Goal: Complete application form

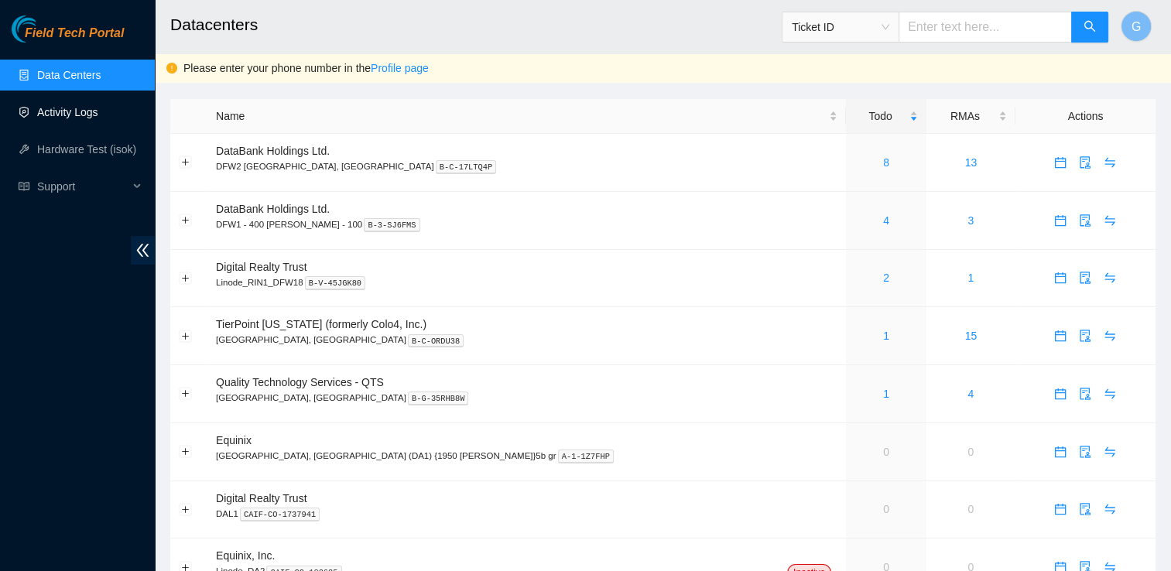
click at [74, 106] on link "Activity Logs" at bounding box center [67, 112] width 61 height 12
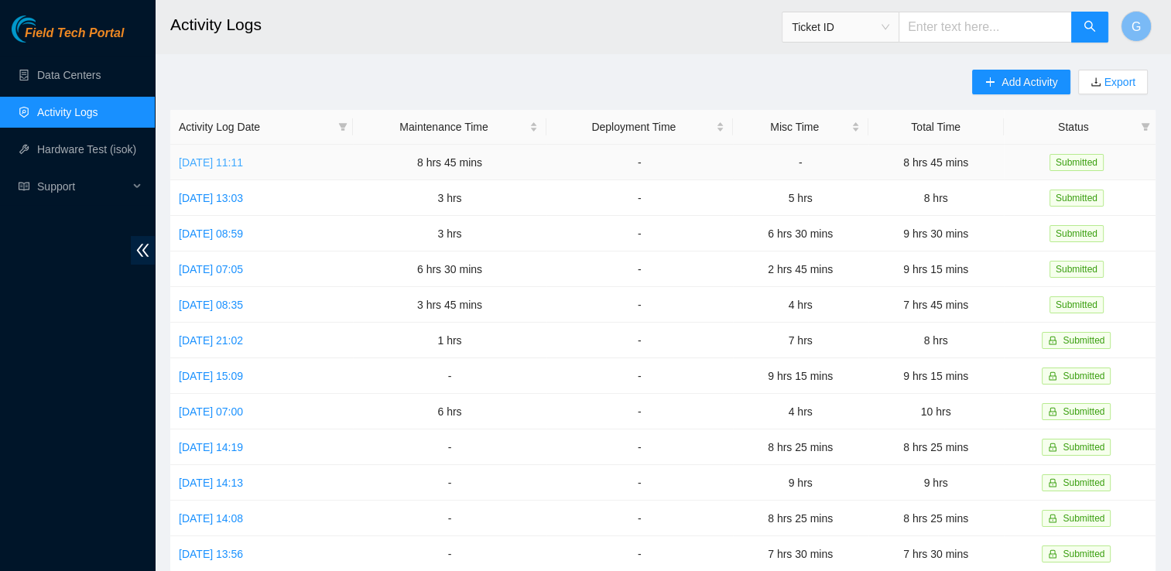
click at [243, 159] on link "Tue, 23 Sep 2025 11:11" at bounding box center [211, 162] width 64 height 12
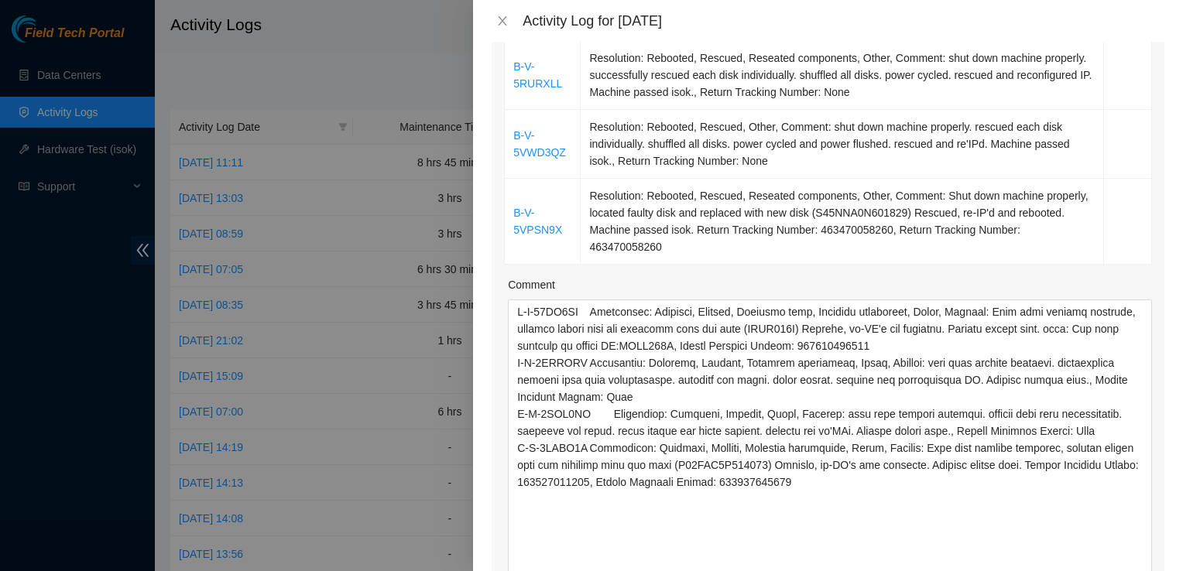
drag, startPoint x: 1135, startPoint y: 330, endPoint x: 1185, endPoint y: 611, distance: 285.4
click at [1170, 570] on html "Field Tech Portal Data Centers Activity Logs Hardware Test (isok) Support Activ…" at bounding box center [591, 285] width 1183 height 571
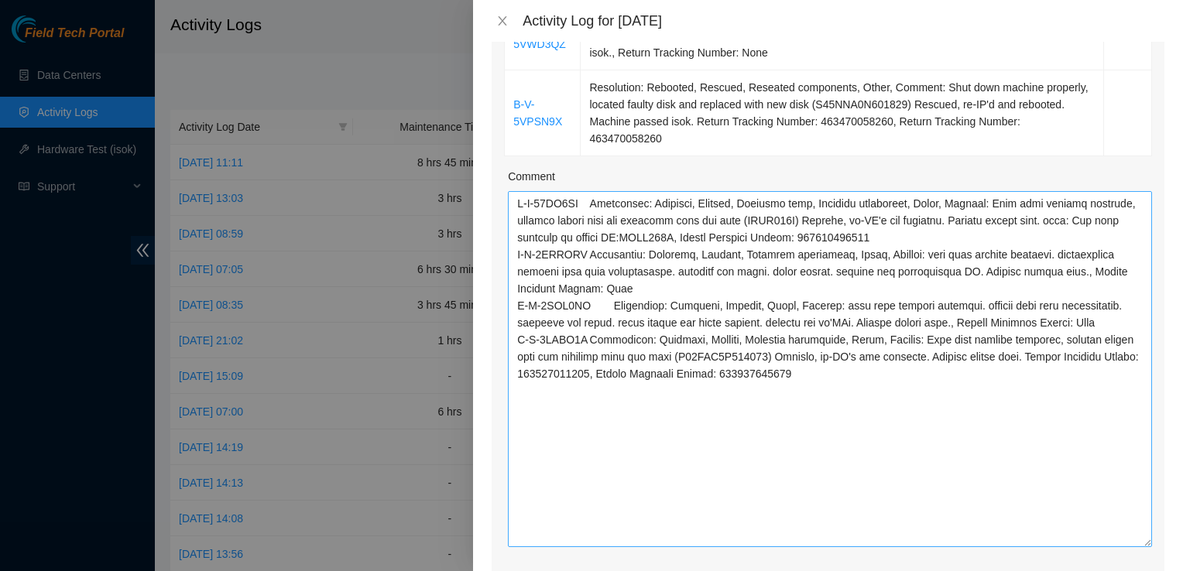
scroll to position [512, 0]
click at [950, 197] on textarea "Comment" at bounding box center [830, 370] width 644 height 356
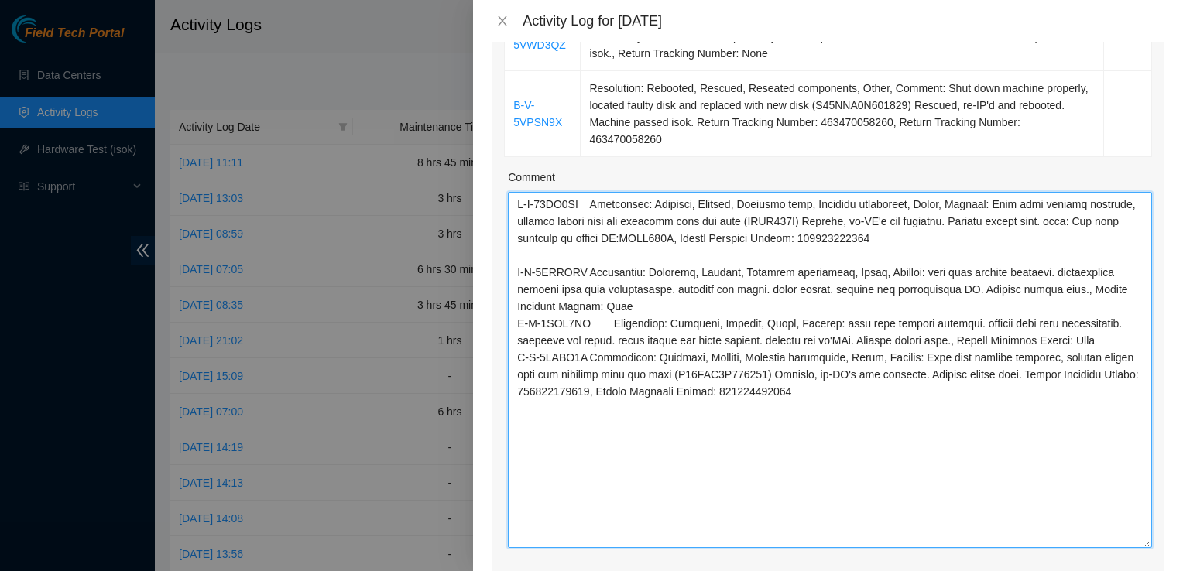
click at [761, 262] on textarea "Comment" at bounding box center [830, 370] width 644 height 356
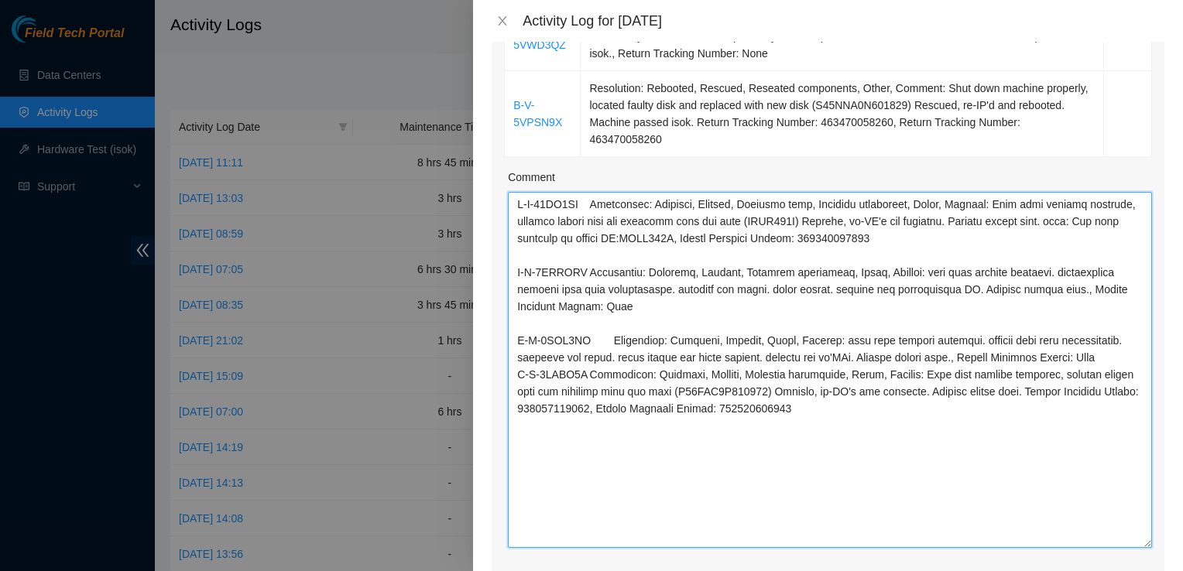
click at [625, 330] on textarea "Comment" at bounding box center [830, 370] width 644 height 356
click at [622, 344] on textarea "Comment" at bounding box center [830, 370] width 644 height 356
click at [649, 335] on textarea "Comment" at bounding box center [830, 370] width 644 height 356
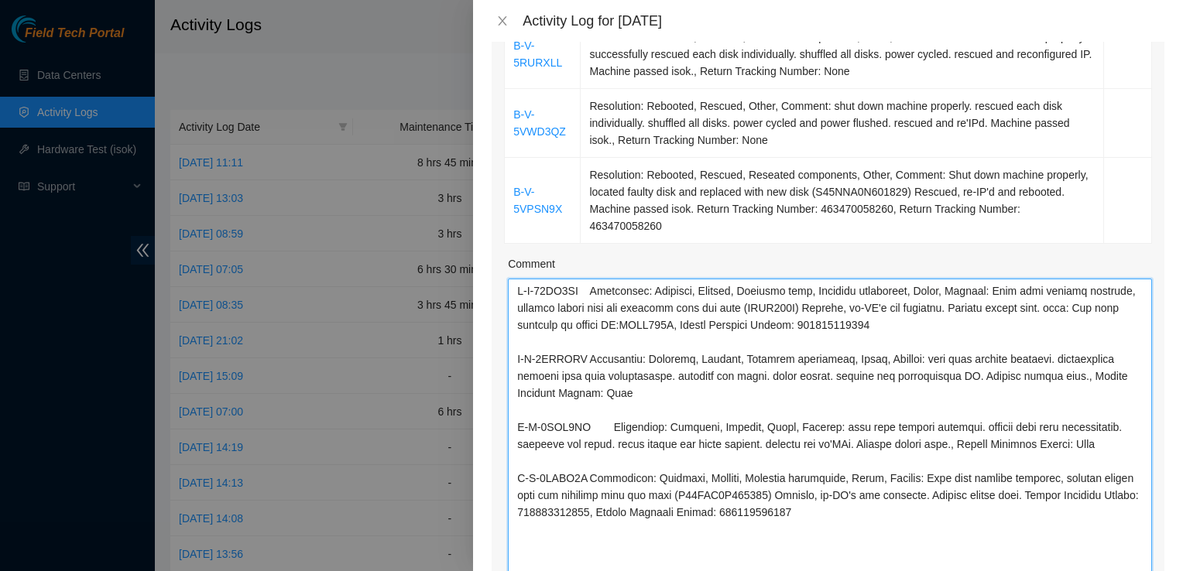
scroll to position [429, 0]
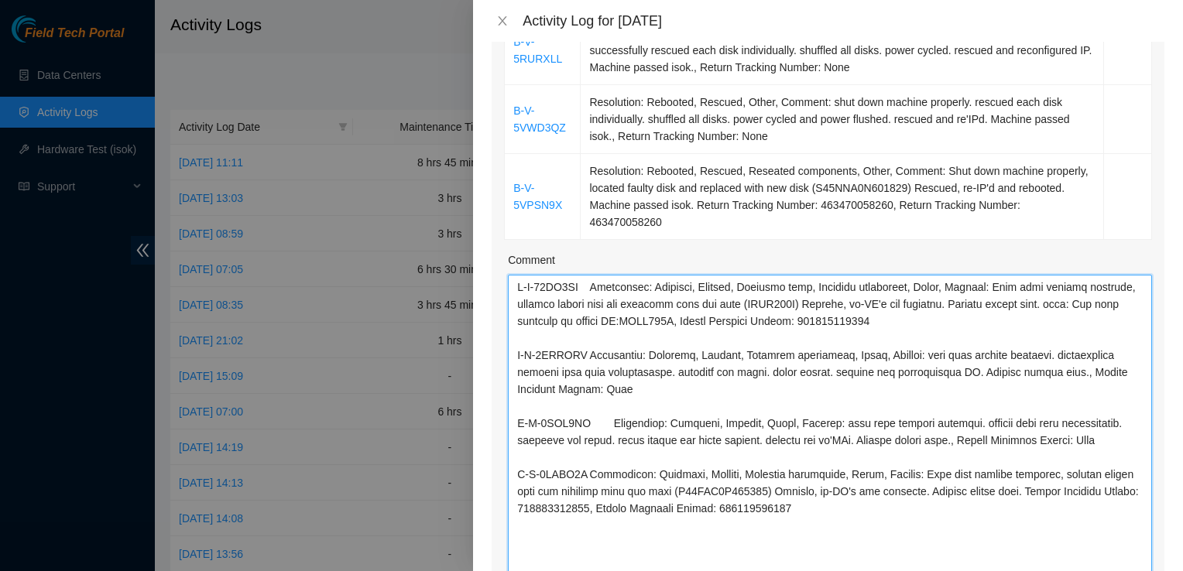
click at [520, 275] on textarea "Comment" at bounding box center [830, 453] width 644 height 356
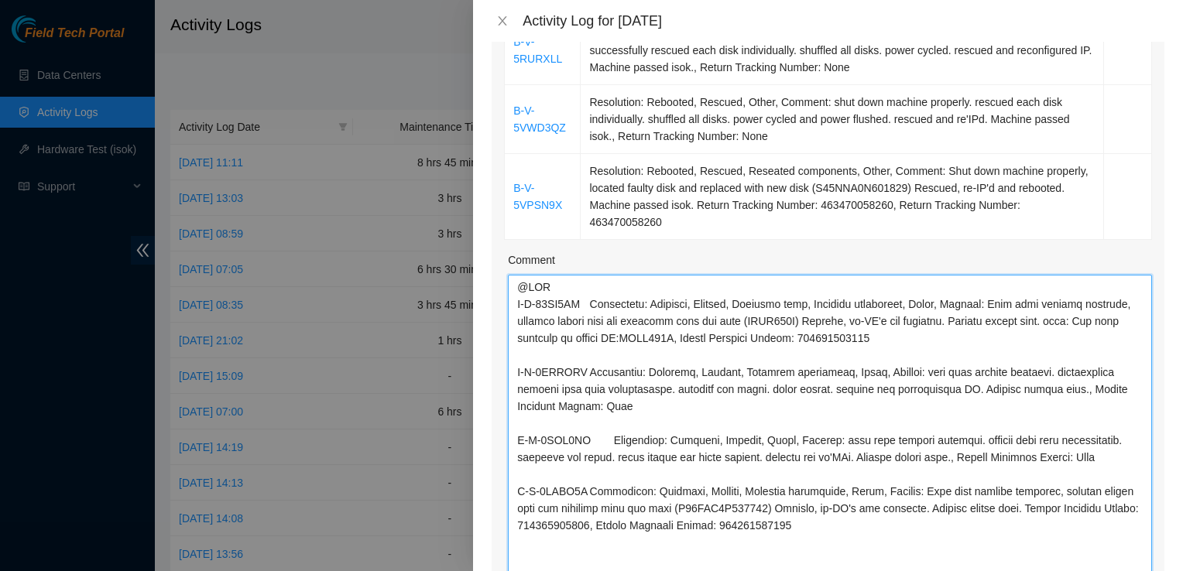
click at [546, 450] on textarea "Comment" at bounding box center [830, 453] width 644 height 356
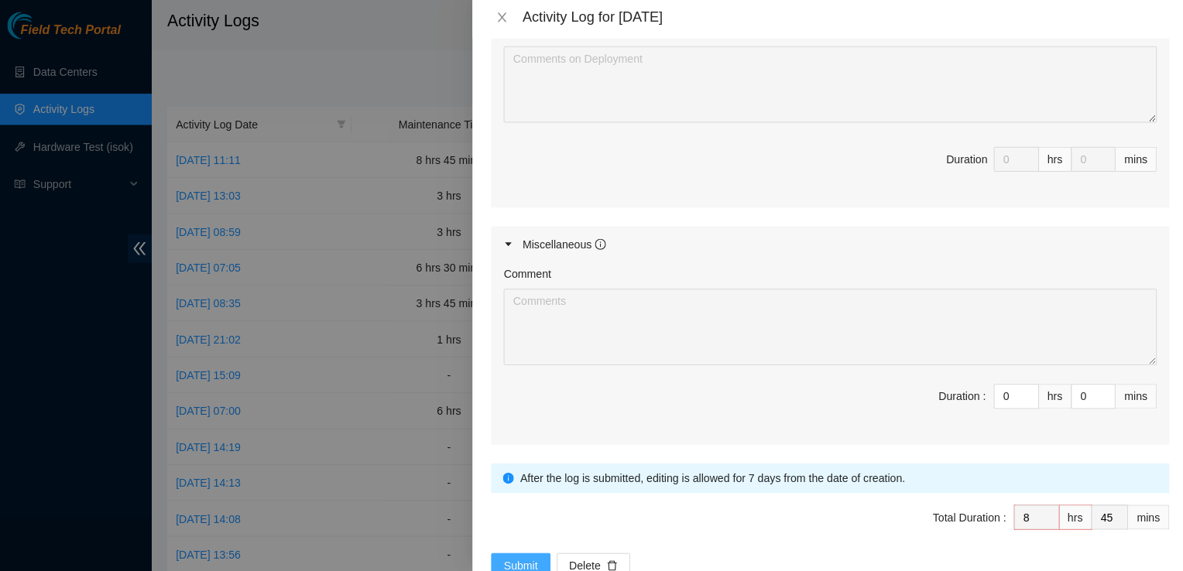
scroll to position [0, 0]
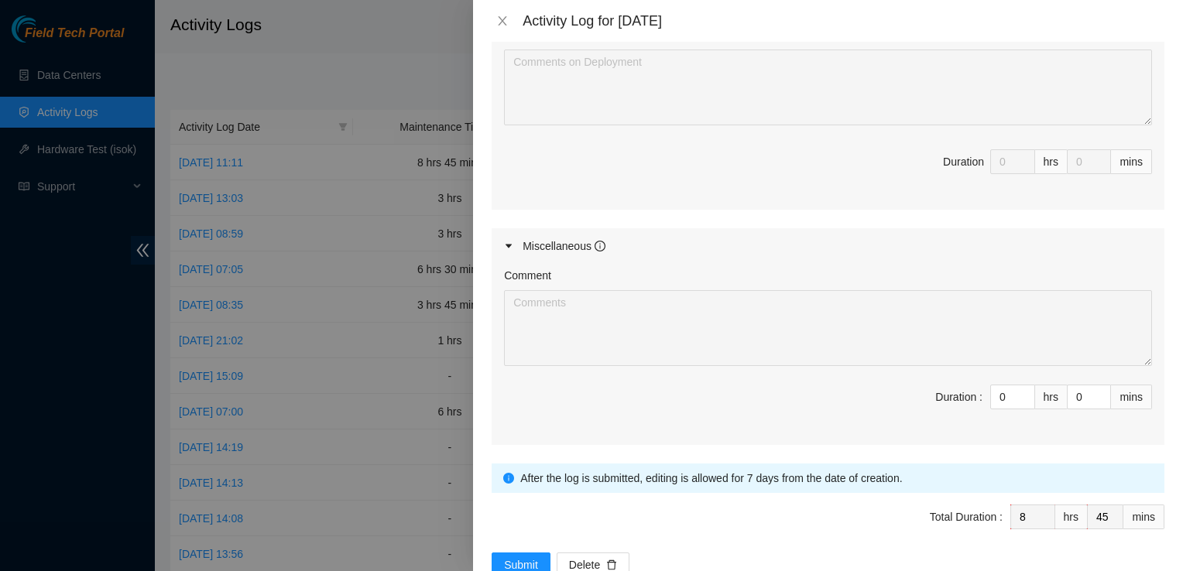
drag, startPoint x: 522, startPoint y: 522, endPoint x: 497, endPoint y: 469, distance: 58.2
drag, startPoint x: 497, startPoint y: 469, endPoint x: 464, endPoint y: 483, distance: 36.1
click at [464, 483] on div at bounding box center [591, 285] width 1183 height 571
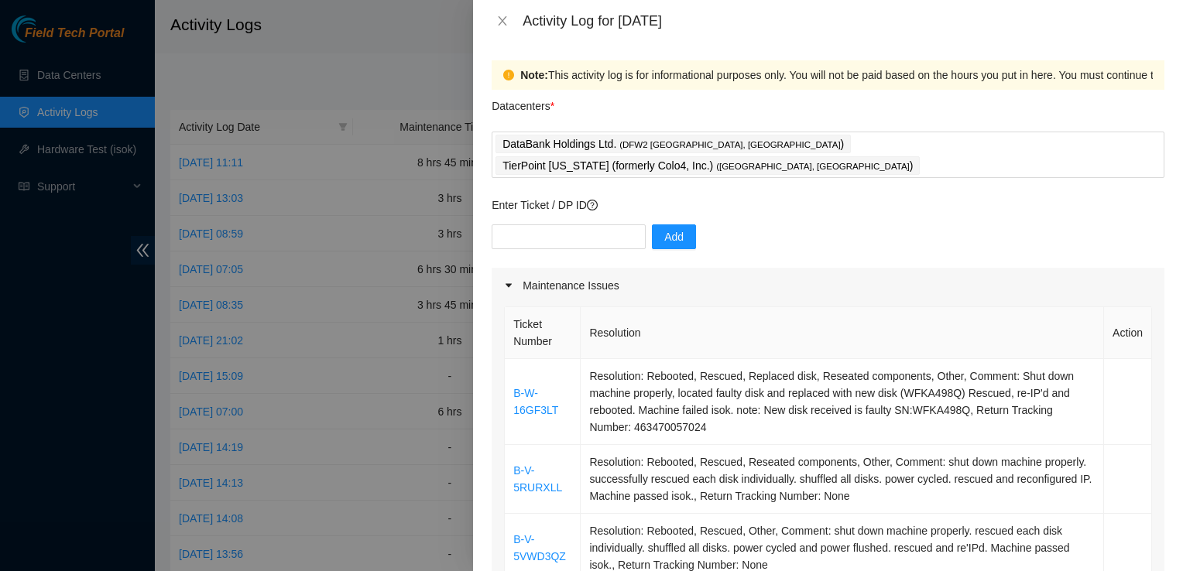
click at [378, 79] on div at bounding box center [591, 285] width 1183 height 571
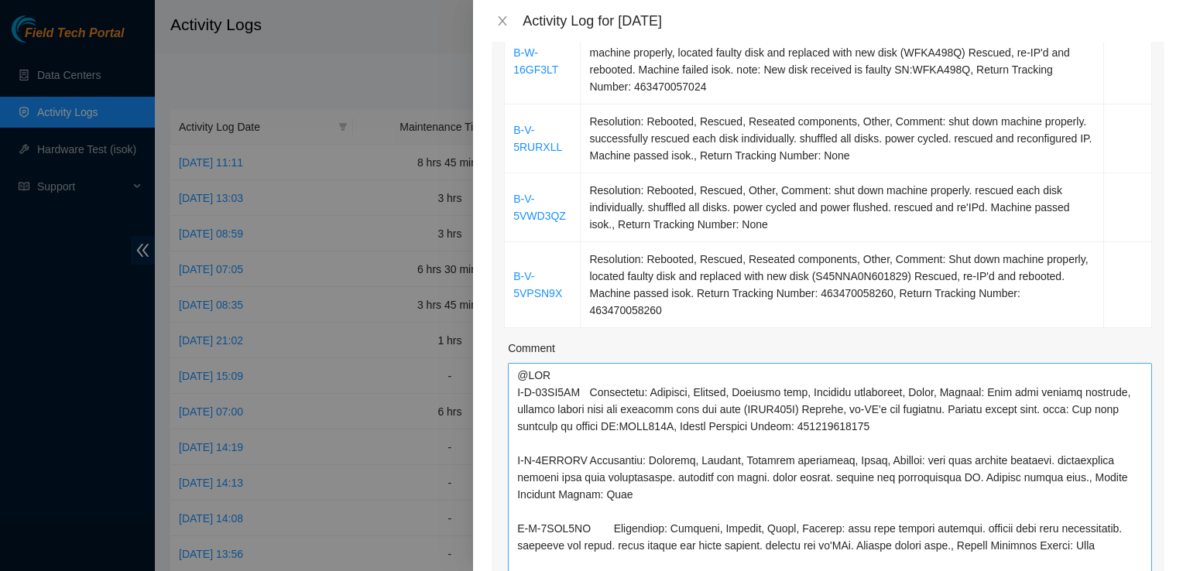
scroll to position [340, 0]
click at [551, 364] on textarea "Comment" at bounding box center [830, 542] width 644 height 356
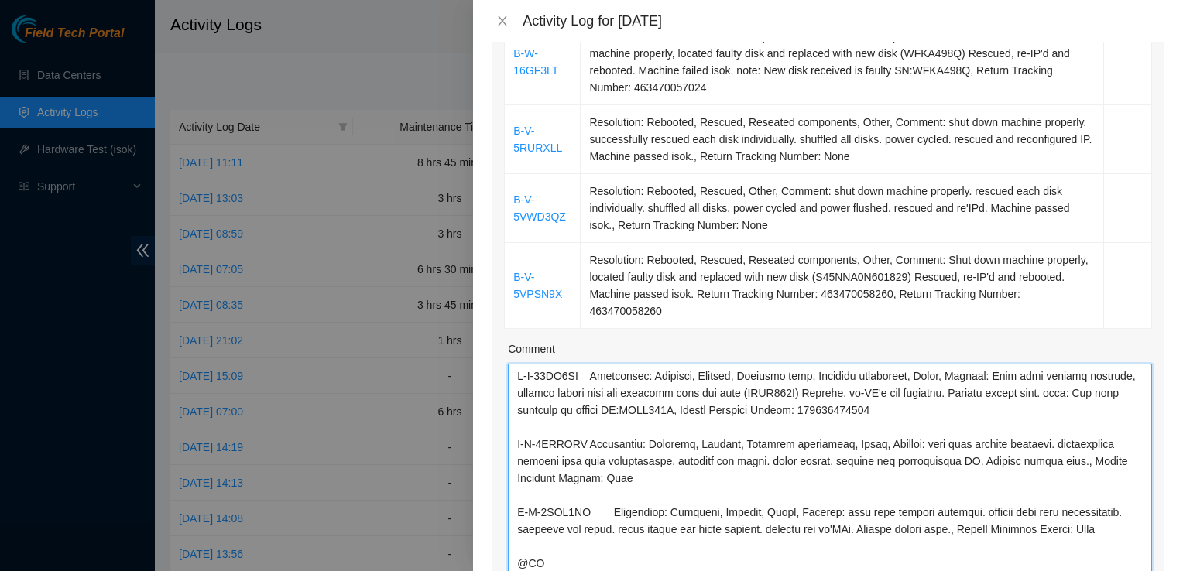
click at [618, 406] on textarea "Comment" at bounding box center [830, 542] width 644 height 356
click at [564, 561] on textarea "Comment" at bounding box center [830, 542] width 644 height 356
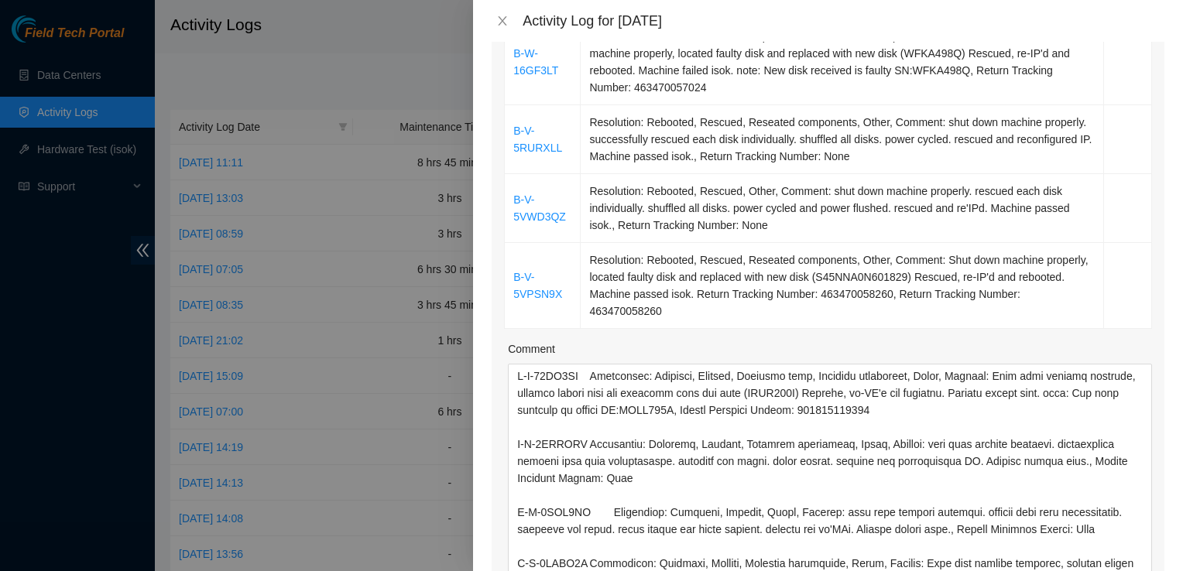
click at [1066, 23] on div "Activity Log for 23-09-2025" at bounding box center [843, 20] width 642 height 17
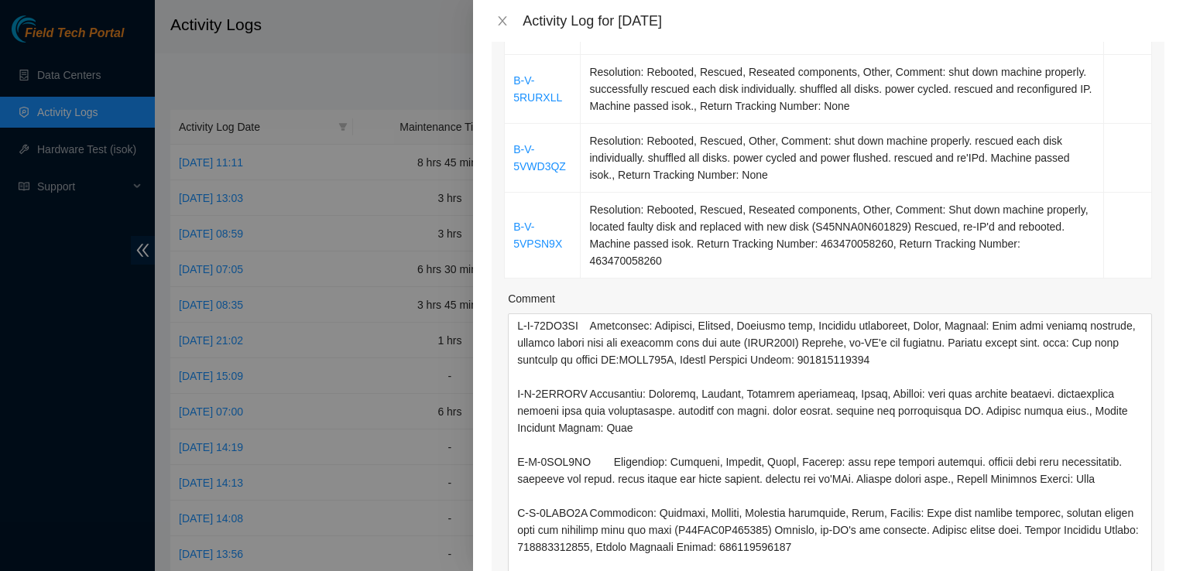
scroll to position [374, 0]
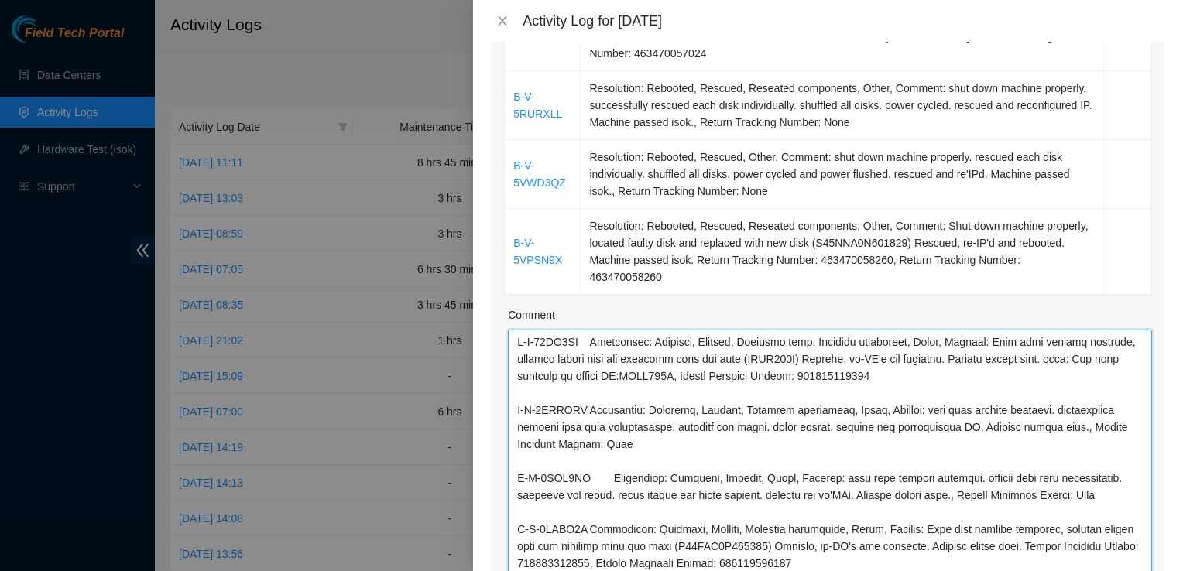
drag, startPoint x: 693, startPoint y: 423, endPoint x: 512, endPoint y: 381, distance: 186.8
drag, startPoint x: 512, startPoint y: 381, endPoint x: 669, endPoint y: 457, distance: 174.5
click at [669, 457] on textarea "Comment" at bounding box center [830, 508] width 644 height 356
drag, startPoint x: 675, startPoint y: 423, endPoint x: 517, endPoint y: 389, distance: 161.4
click at [517, 389] on textarea "Comment" at bounding box center [830, 508] width 644 height 356
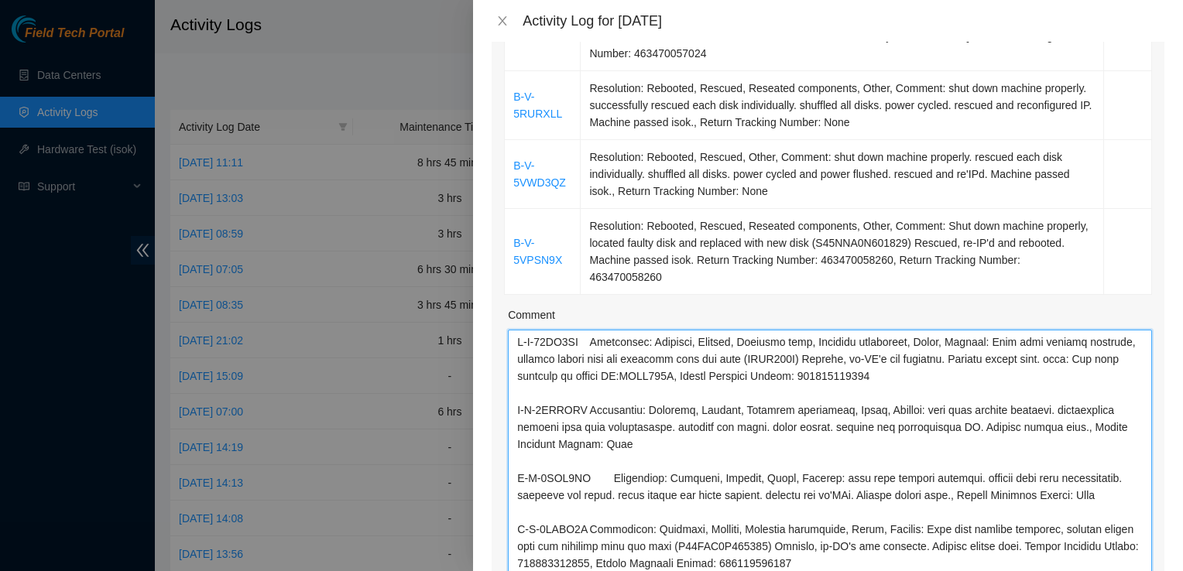
click at [517, 389] on textarea "Comment" at bounding box center [830, 508] width 644 height 356
click at [695, 399] on textarea "Comment" at bounding box center [830, 508] width 644 height 356
drag, startPoint x: 686, startPoint y: 426, endPoint x: 515, endPoint y: 389, distance: 174.4
click at [515, 389] on textarea "Comment" at bounding box center [830, 508] width 644 height 356
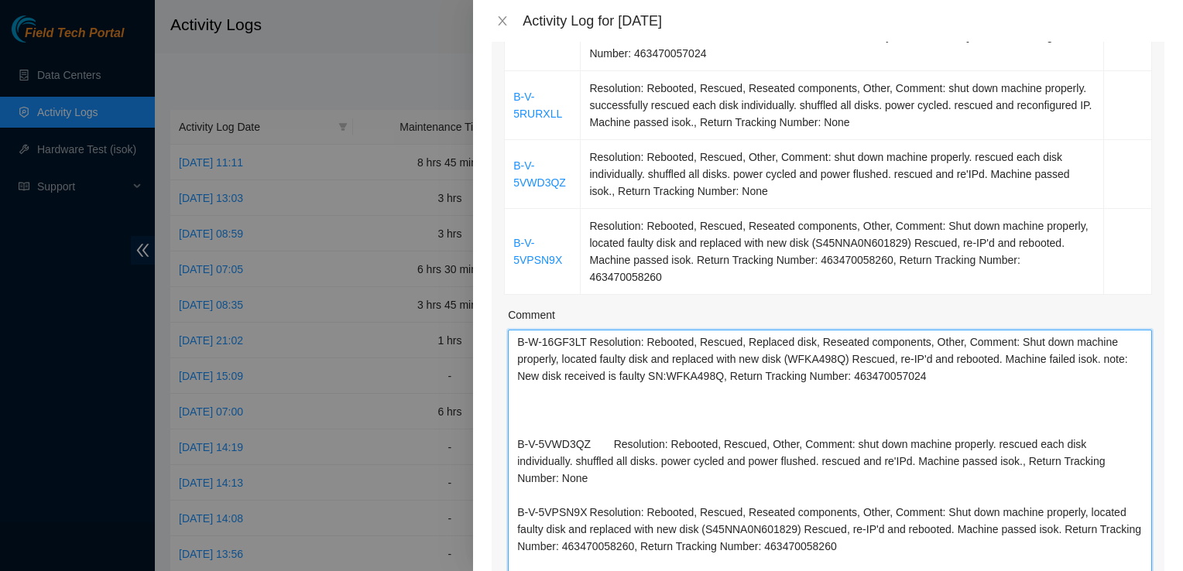
drag, startPoint x: 514, startPoint y: 540, endPoint x: 497, endPoint y: 471, distance: 71.7
click at [497, 471] on div "Ticket Number Resolution Action B-W-16GF3LT Resolution: Rebooted, Rescued, Repl…" at bounding box center [827, 350] width 673 height 841
click at [523, 552] on textarea "B-W-16GF3LT Resolution: Rebooted, Rescued, Replaced disk, Reseated components, …" at bounding box center [830, 508] width 644 height 356
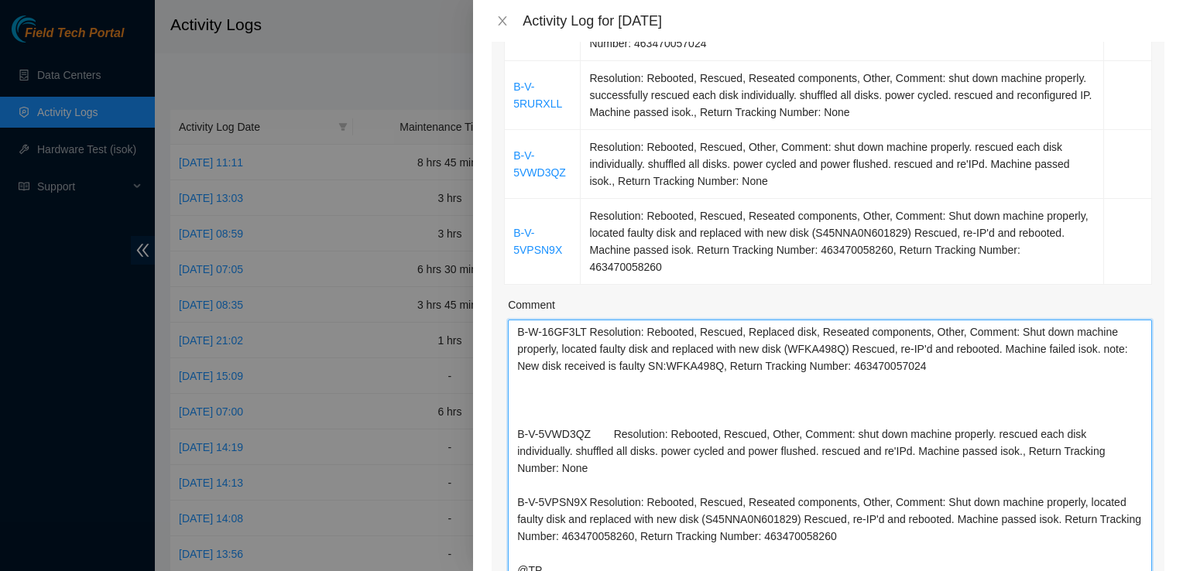
paste textarea "B-V-5RURXLL Resolution: Rebooted, Rescued, Reseated components, Other, Comment:…"
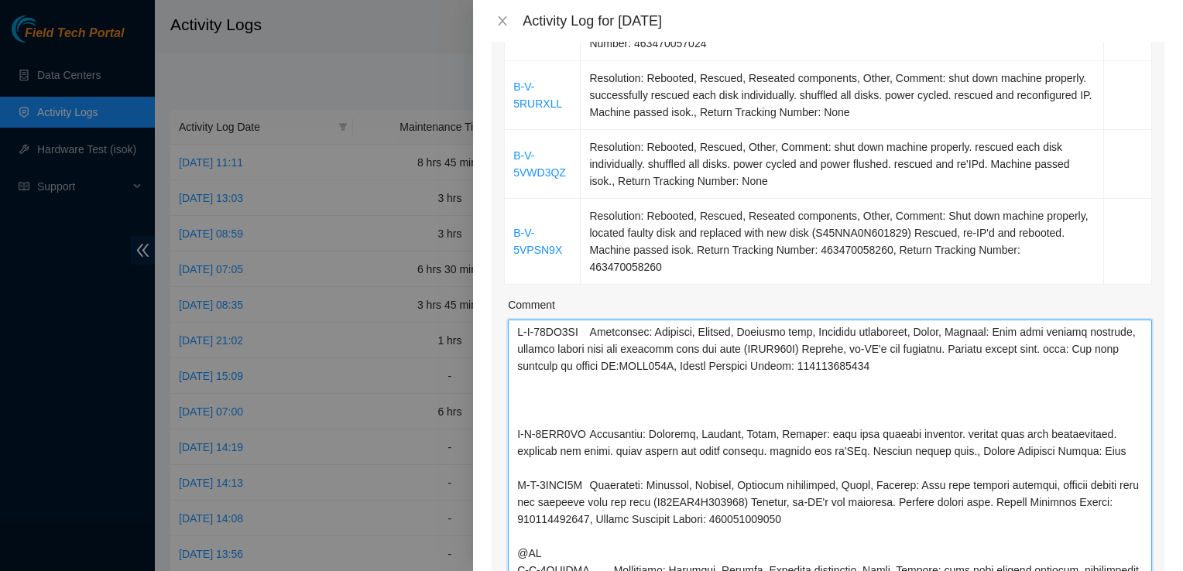
scroll to position [418, 0]
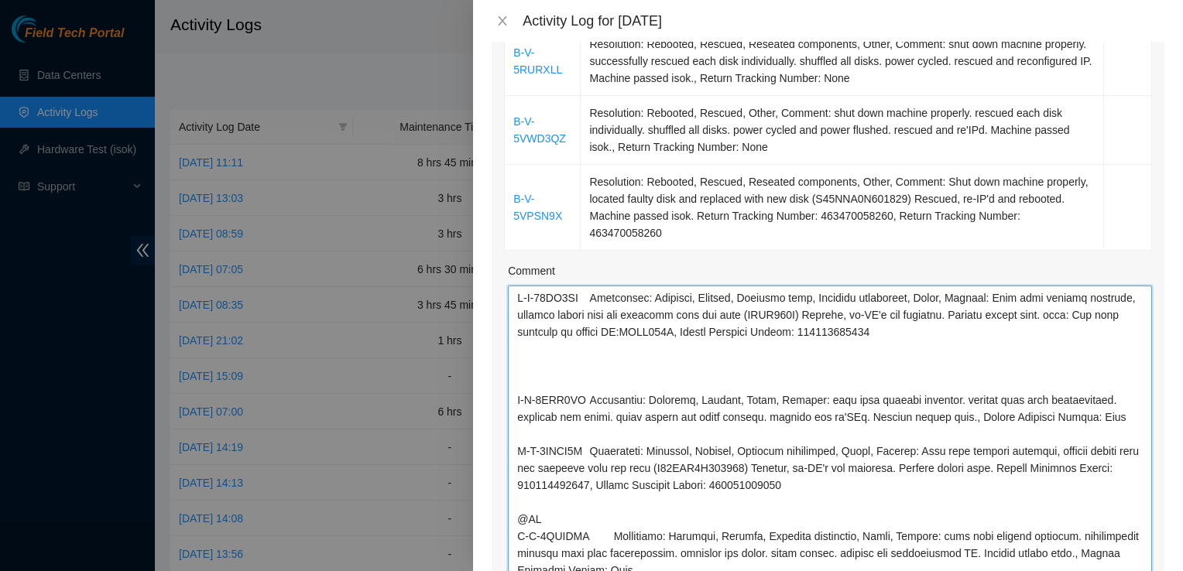
click at [567, 361] on textarea "Comment" at bounding box center [830, 464] width 644 height 356
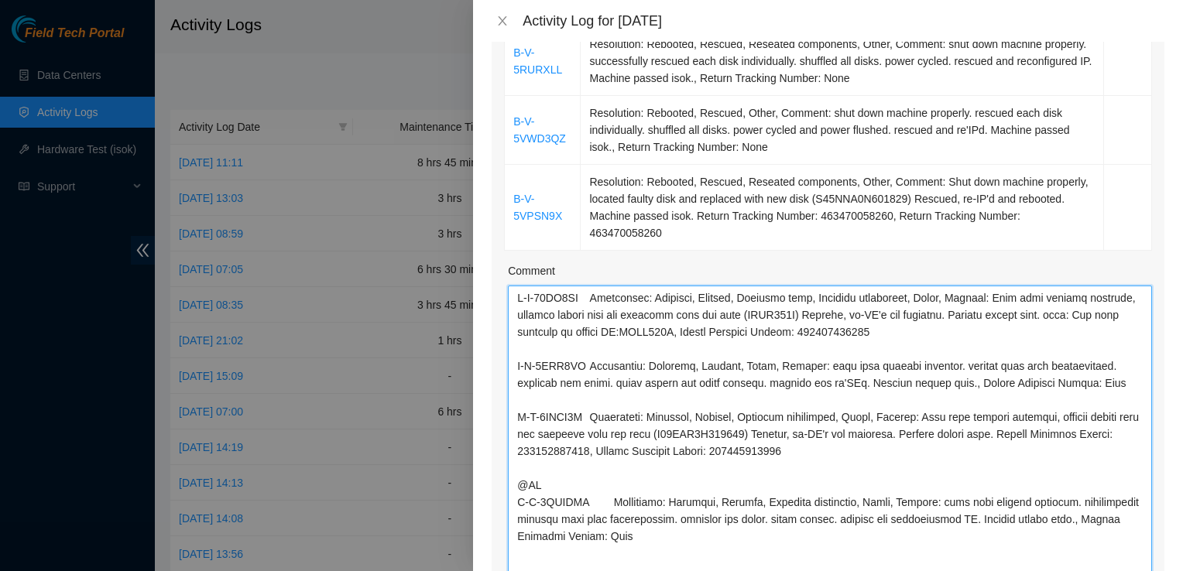
click at [549, 286] on textarea "Comment" at bounding box center [830, 464] width 644 height 356
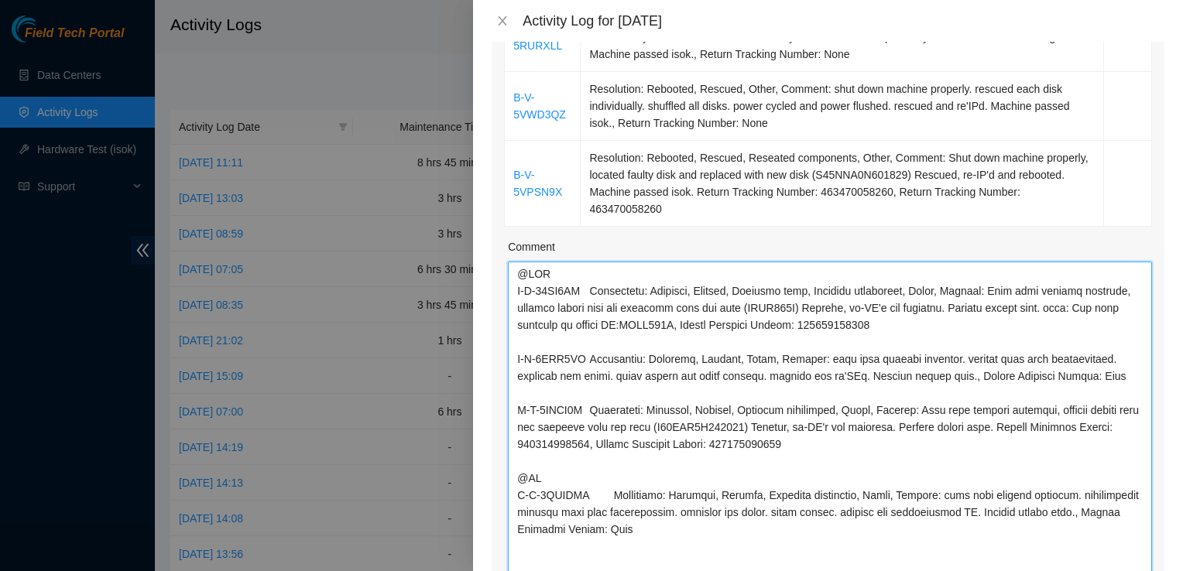
scroll to position [439, 0]
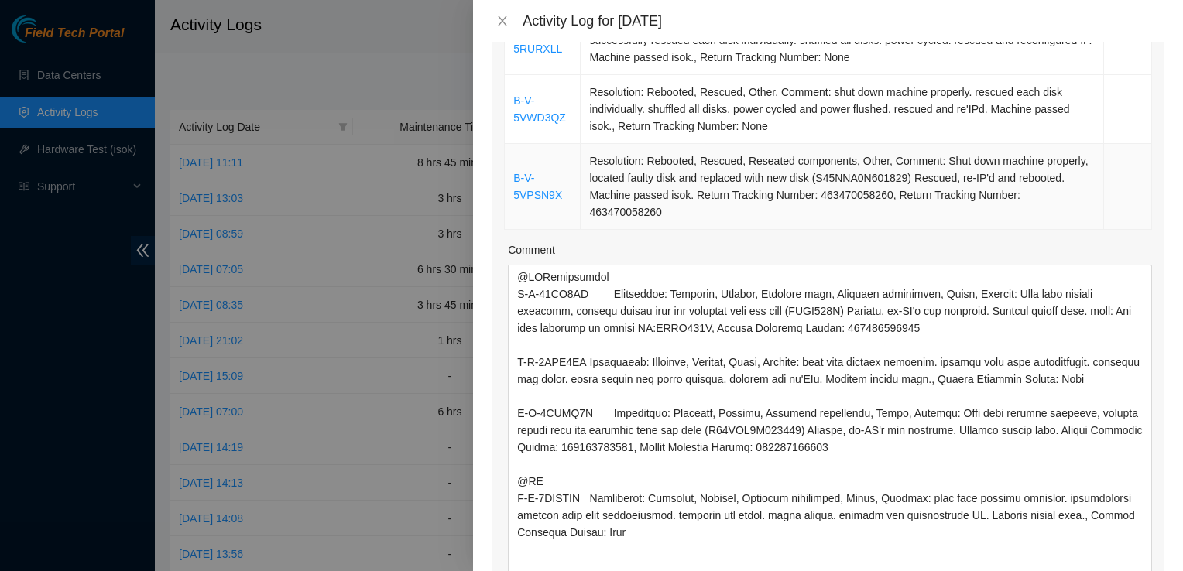
click at [988, 166] on td "Resolution: Rebooted, Rescued, Reseated components, Other, Comment: Shut down m…" at bounding box center [841, 187] width 523 height 86
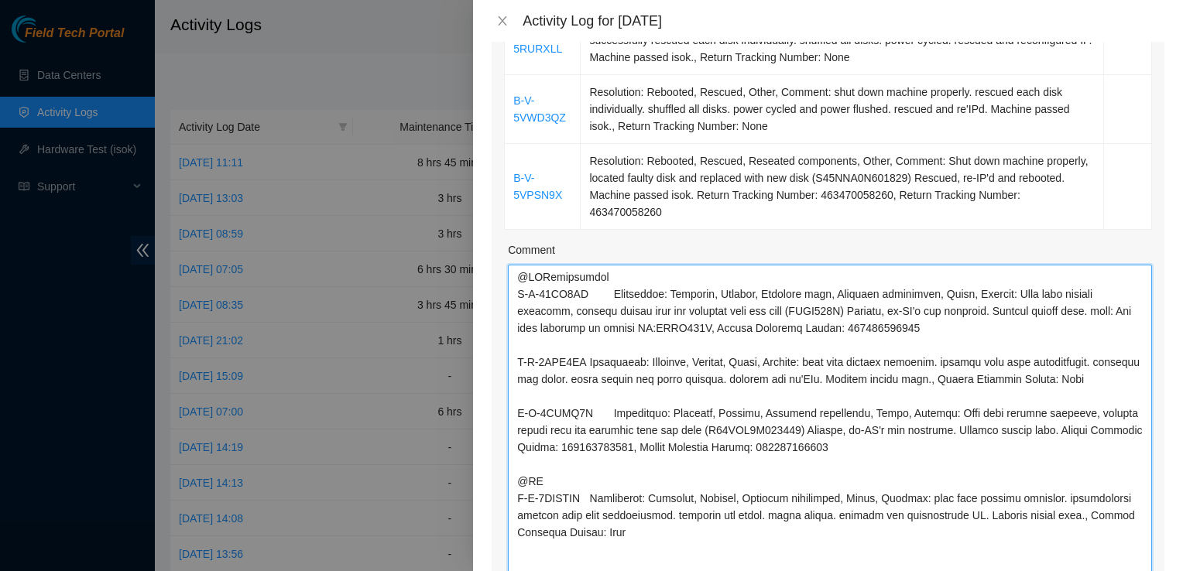
click at [682, 265] on textarea "Comment" at bounding box center [830, 443] width 644 height 356
click at [662, 265] on textarea "Comment" at bounding box center [830, 443] width 644 height 356
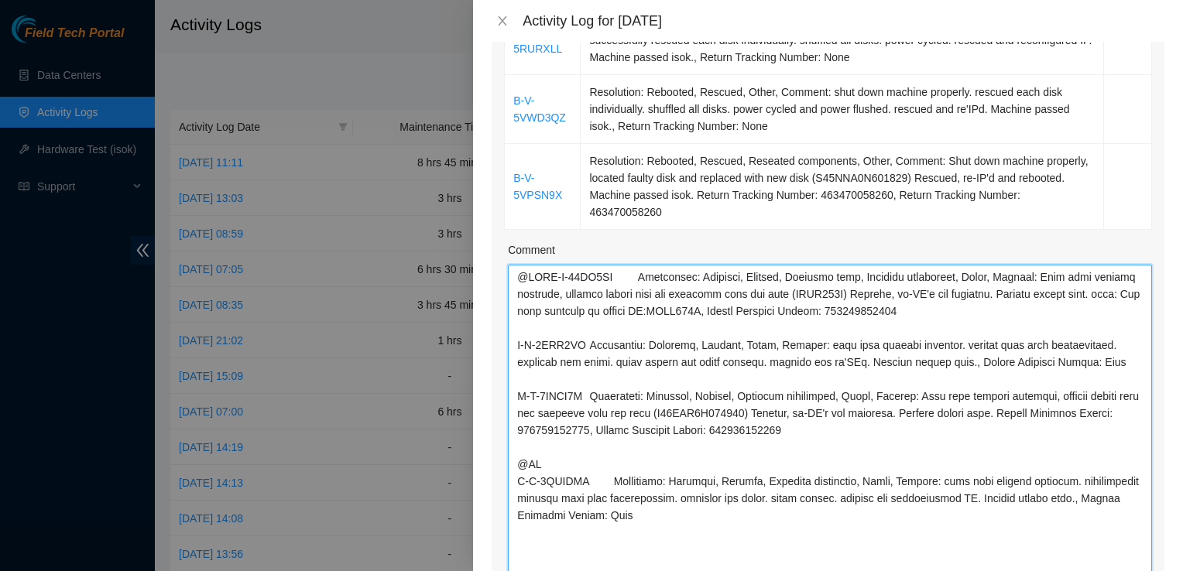
click at [662, 265] on textarea "Comment" at bounding box center [830, 443] width 644 height 356
click at [637, 265] on textarea "Comment" at bounding box center [830, 443] width 644 height 356
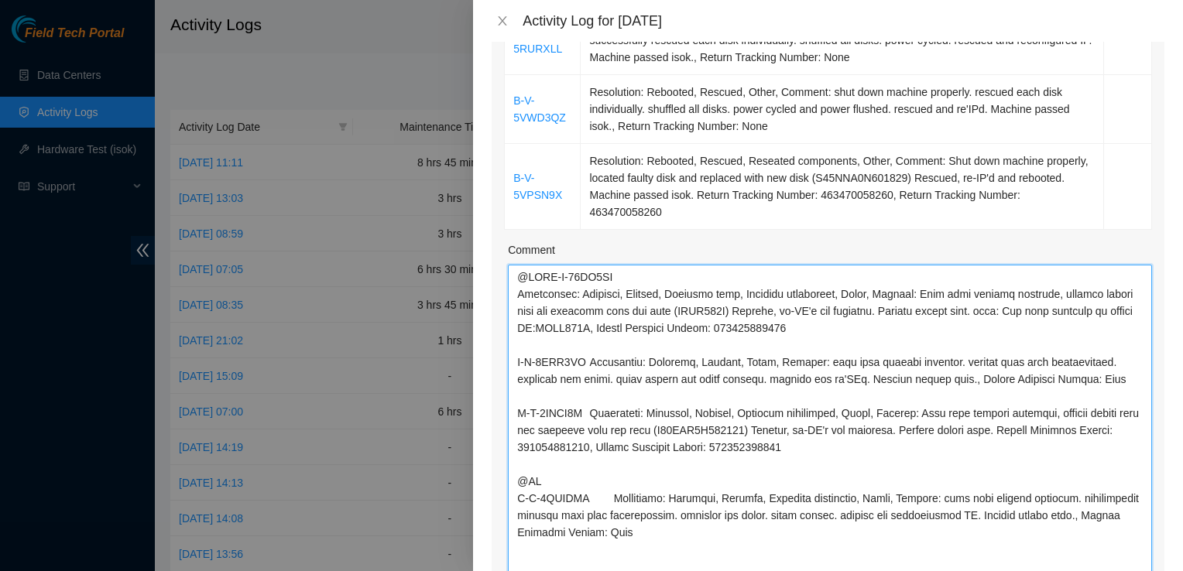
click at [609, 324] on textarea "Comment" at bounding box center [830, 443] width 644 height 356
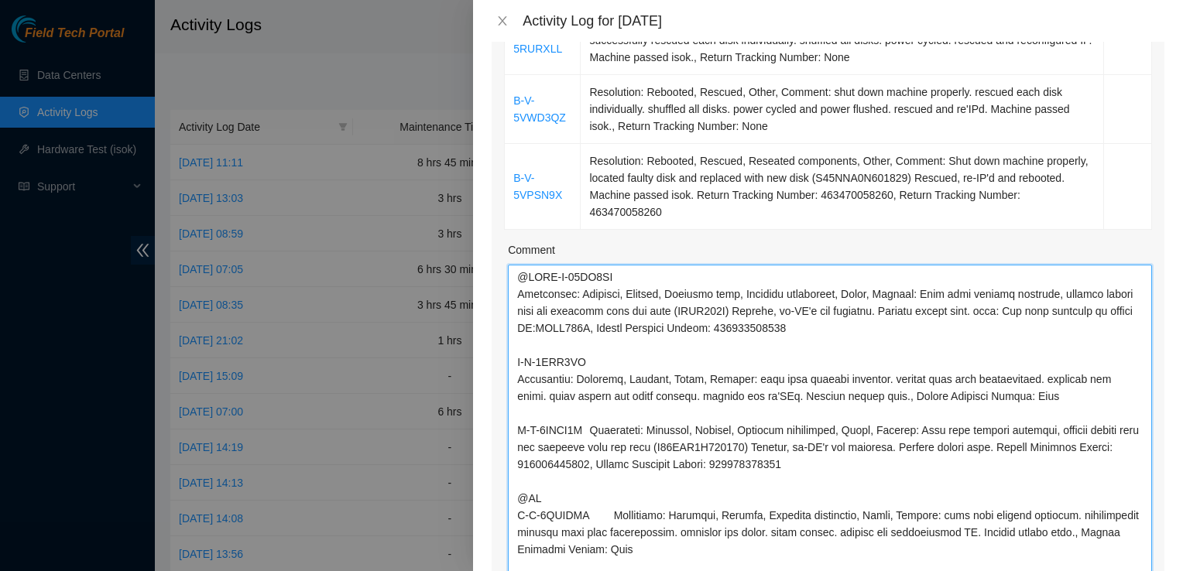
click at [587, 390] on textarea "Comment" at bounding box center [830, 443] width 644 height 356
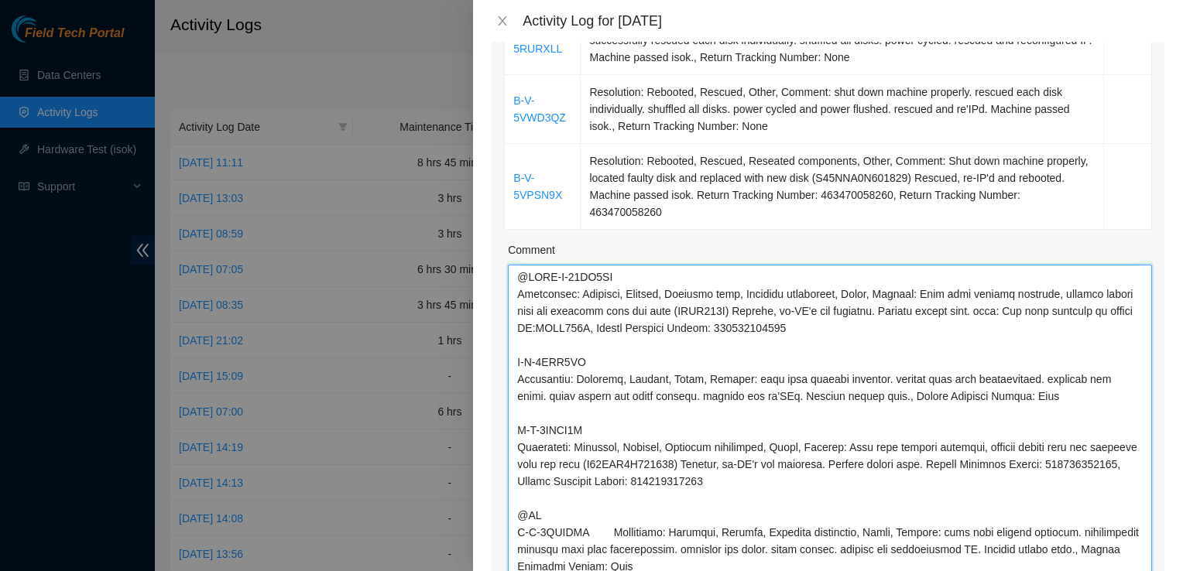
click at [587, 496] on textarea "Comment" at bounding box center [830, 443] width 644 height 356
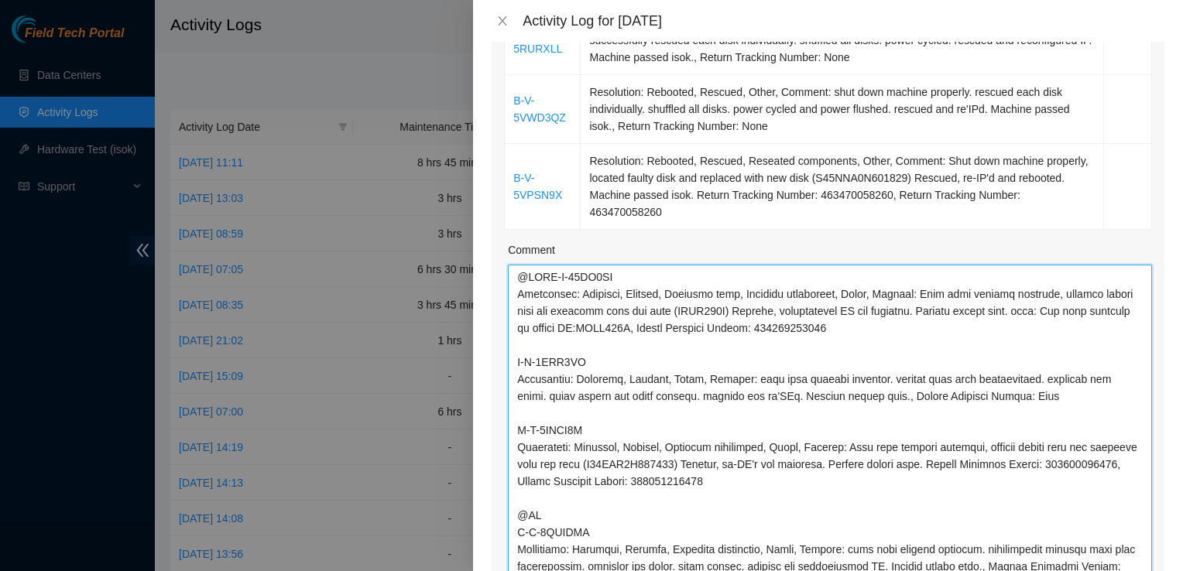
click at [763, 403] on textarea "Comment" at bounding box center [830, 443] width 644 height 356
click at [748, 356] on textarea "Comment" at bounding box center [830, 443] width 644 height 356
click at [787, 418] on textarea "Comment" at bounding box center [830, 443] width 644 height 356
click at [923, 476] on textarea "Comment" at bounding box center [830, 443] width 644 height 356
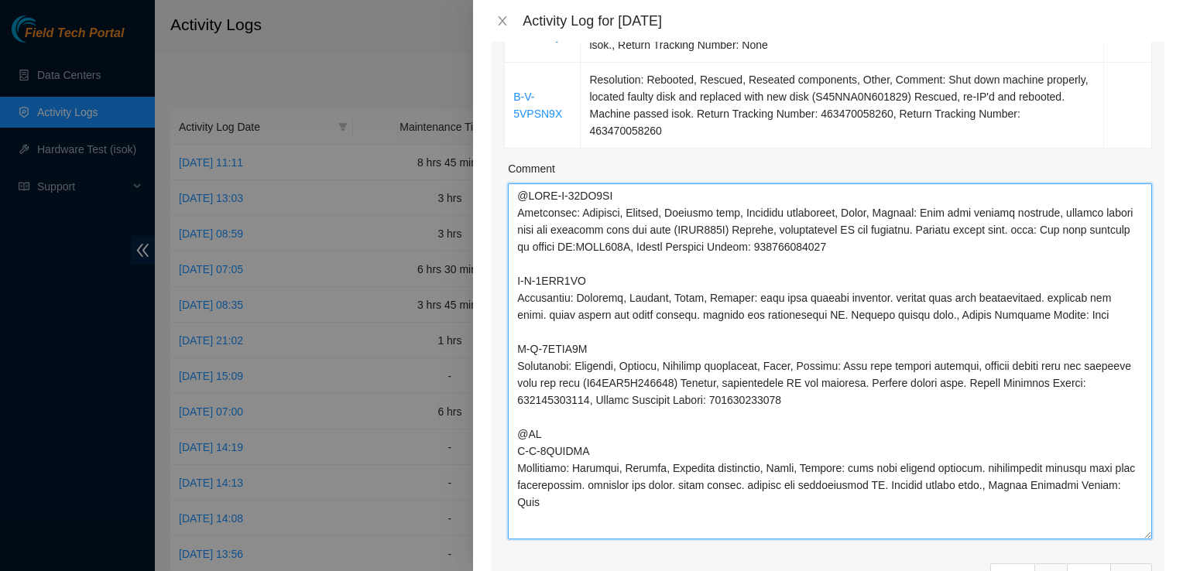
scroll to position [521, 0]
click at [1040, 419] on textarea "Comment" at bounding box center [830, 361] width 644 height 356
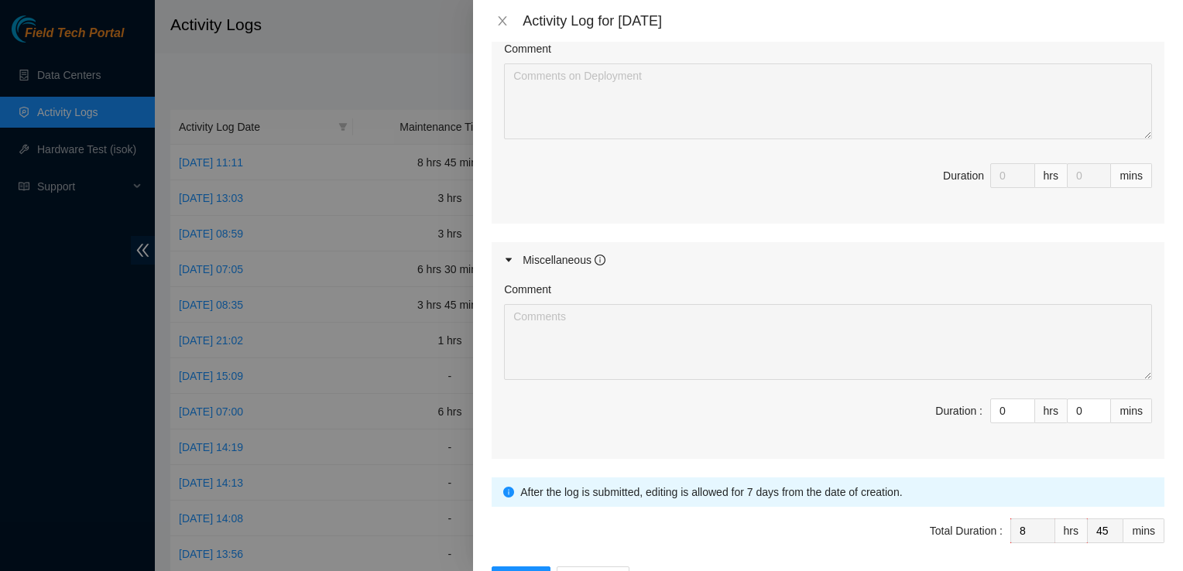
scroll to position [1257, 0]
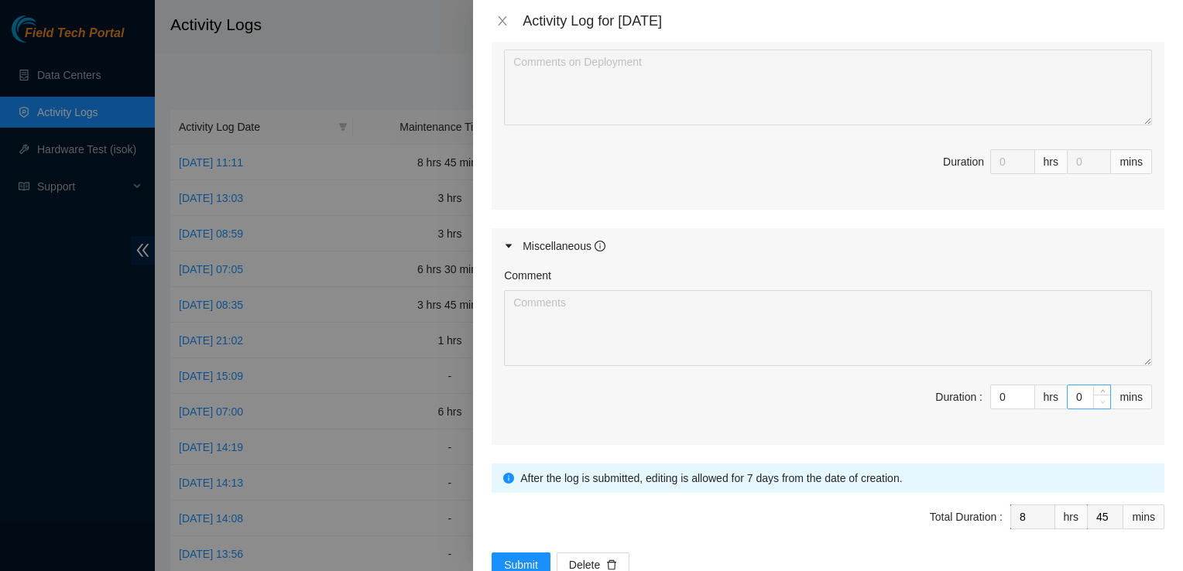
click at [1093, 395] on span "Decrease Value" at bounding box center [1101, 402] width 17 height 14
type textarea "@DBRB-W-16GF3LT Resolution: Rebooted, Rescued, Replaced disk, Reseated componen…"
type input "1"
type input "46"
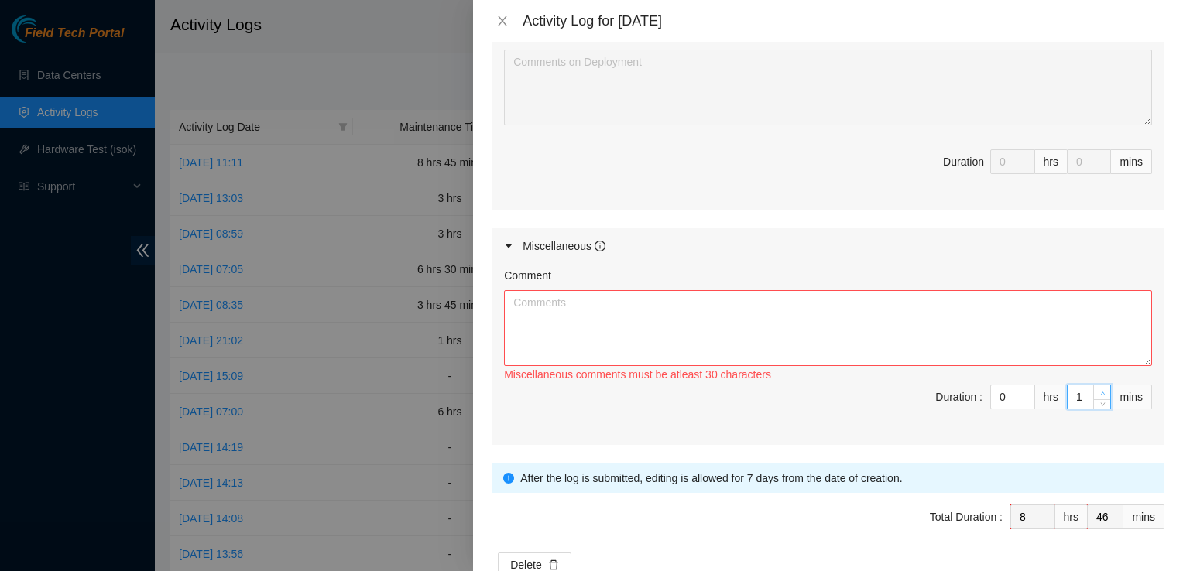
click at [1100, 391] on icon "up" at bounding box center [1102, 393] width 5 height 5
type input "2"
type input "47"
click at [1100, 391] on icon "up" at bounding box center [1102, 393] width 5 height 5
type input "3"
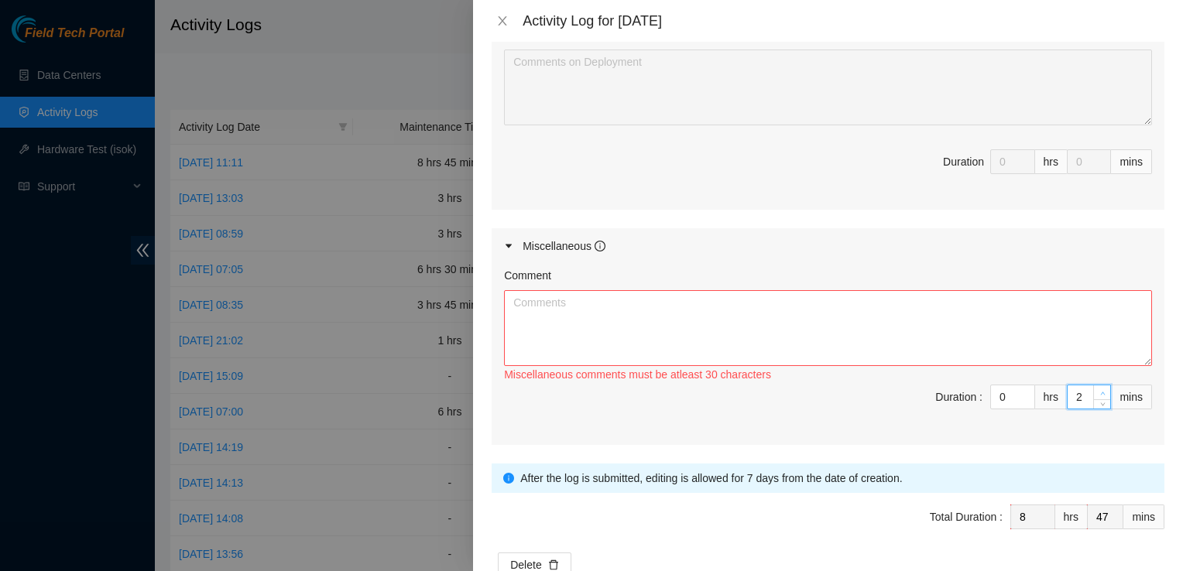
type input "48"
click at [1100, 391] on icon "up" at bounding box center [1102, 393] width 5 height 5
type input "4"
type input "49"
click at [1100, 391] on icon "up" at bounding box center [1102, 393] width 5 height 5
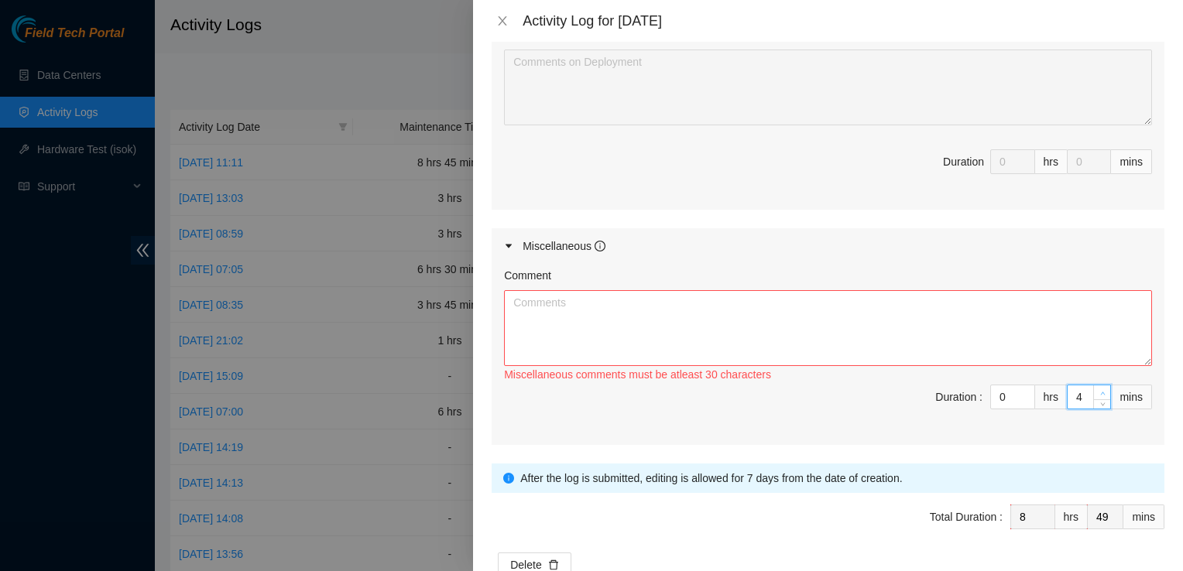
type input "5"
type input "50"
click at [1100, 391] on icon "up" at bounding box center [1102, 393] width 5 height 5
type input "6"
type input "51"
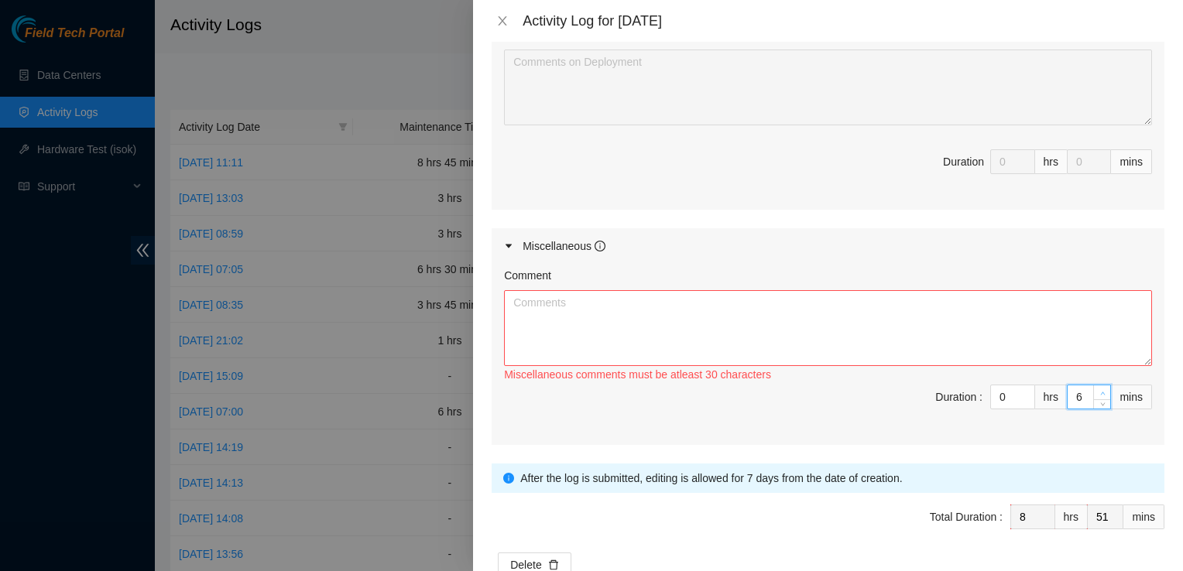
click at [1100, 391] on icon "up" at bounding box center [1102, 393] width 5 height 5
type input "7"
type input "52"
click at [1100, 391] on icon "up" at bounding box center [1102, 393] width 5 height 5
type input "8"
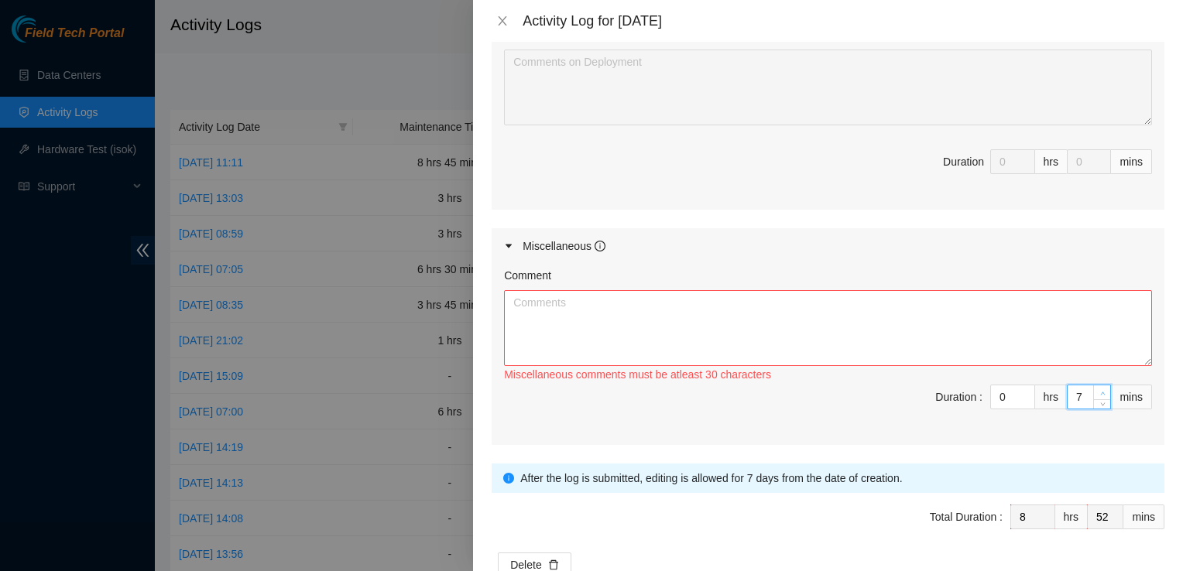
type input "53"
click at [1100, 391] on icon "up" at bounding box center [1102, 393] width 5 height 5
type input "9"
type input "54"
click at [1100, 391] on icon "up" at bounding box center [1102, 393] width 5 height 5
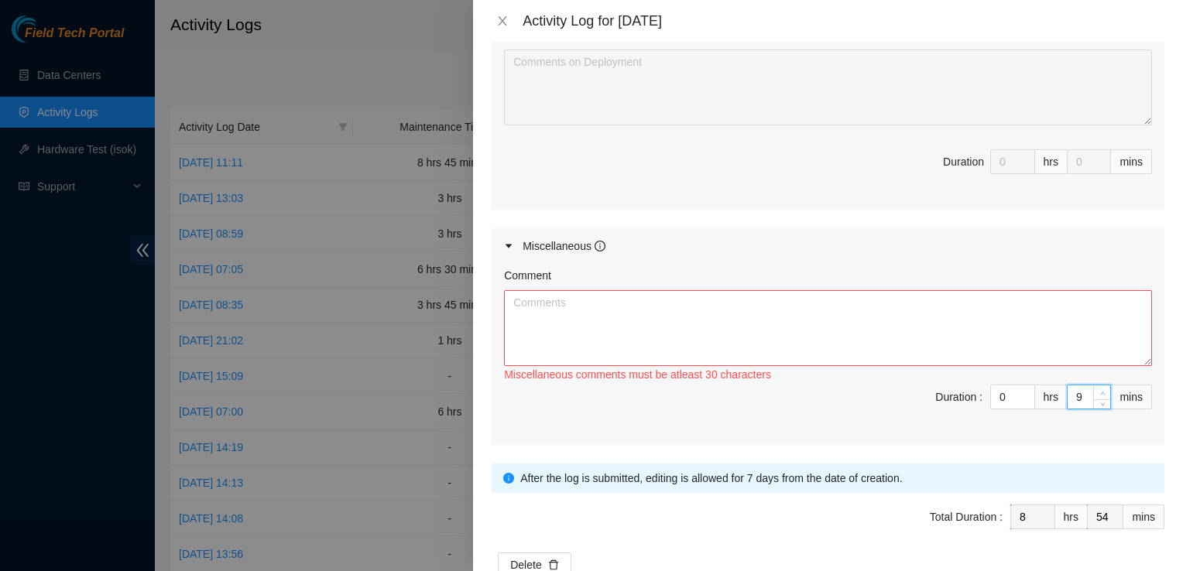
type input "10"
type input "55"
click at [1100, 391] on icon "up" at bounding box center [1102, 393] width 5 height 5
type input "11"
type input "56"
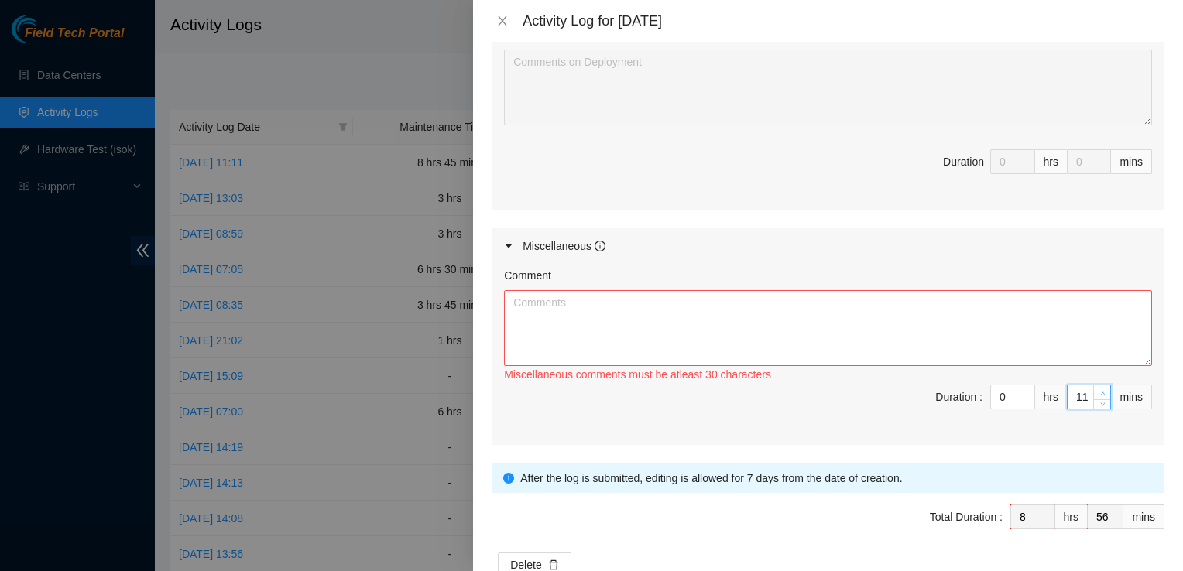
click at [1100, 391] on icon "up" at bounding box center [1102, 393] width 5 height 5
type input "12"
type input "57"
type input "13"
type input "58"
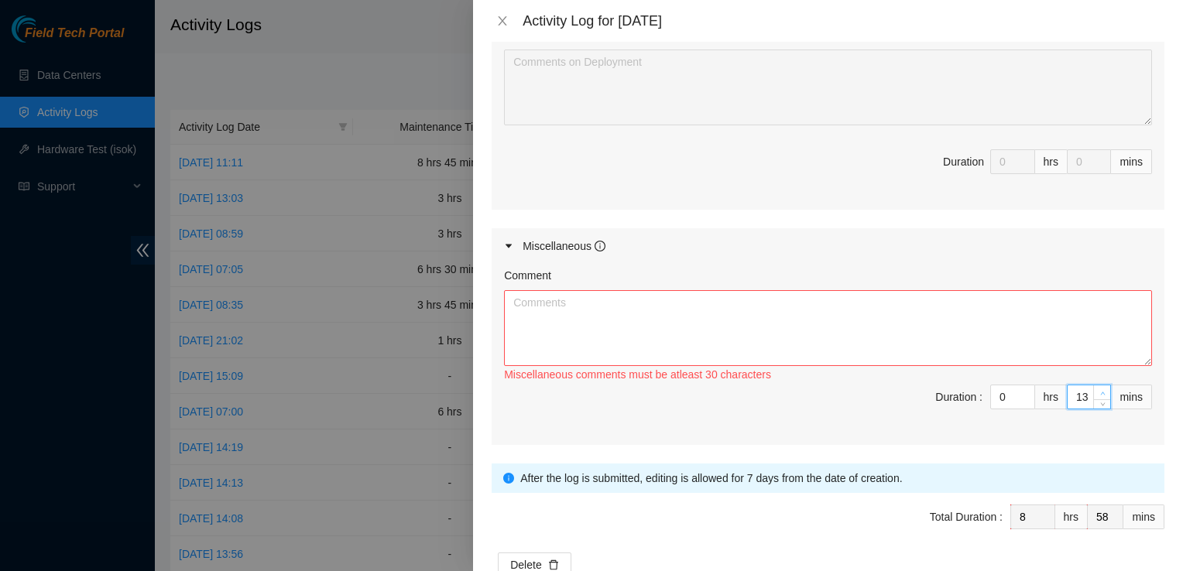
type input "14"
type input "59"
type input "15"
type input "9"
type input "0"
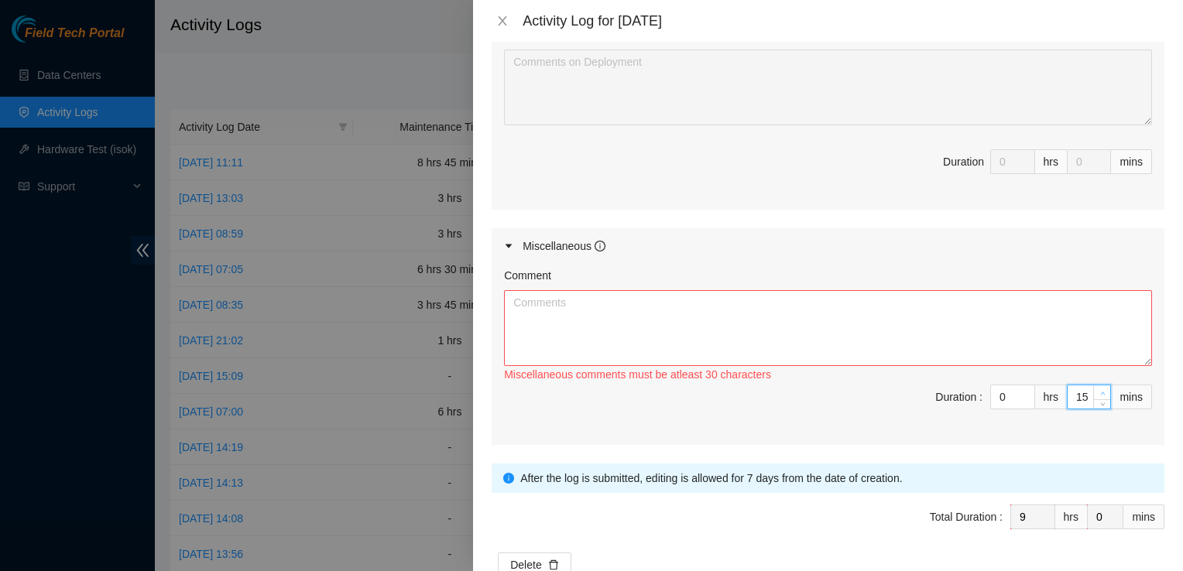
type input "16"
type input "1"
type input "17"
type input "2"
type input "18"
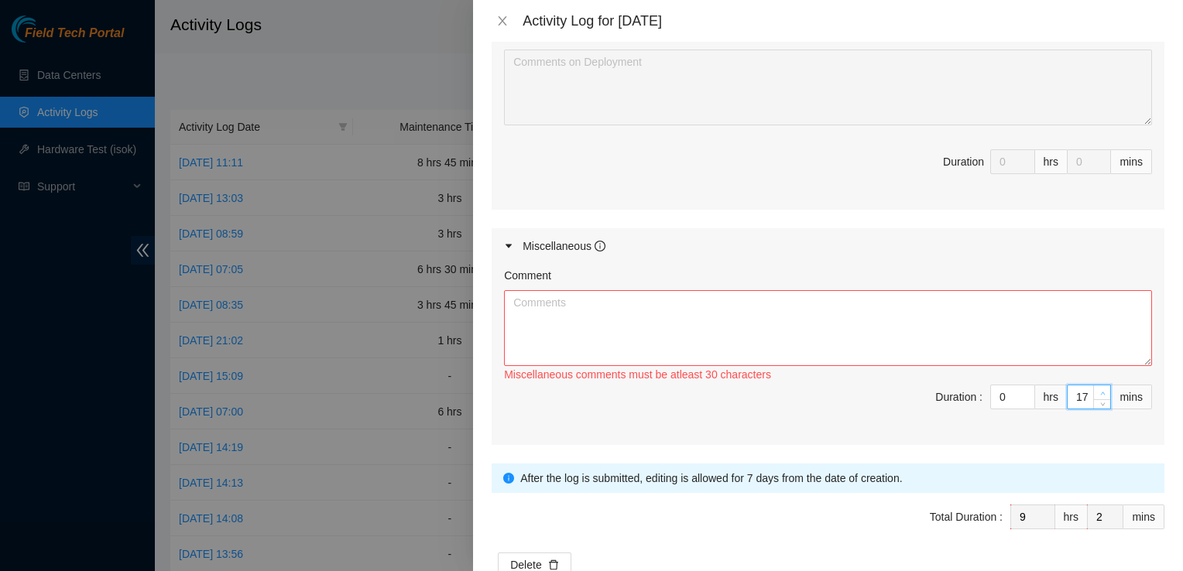
type input "3"
type input "19"
type input "4"
type input "20"
type input "5"
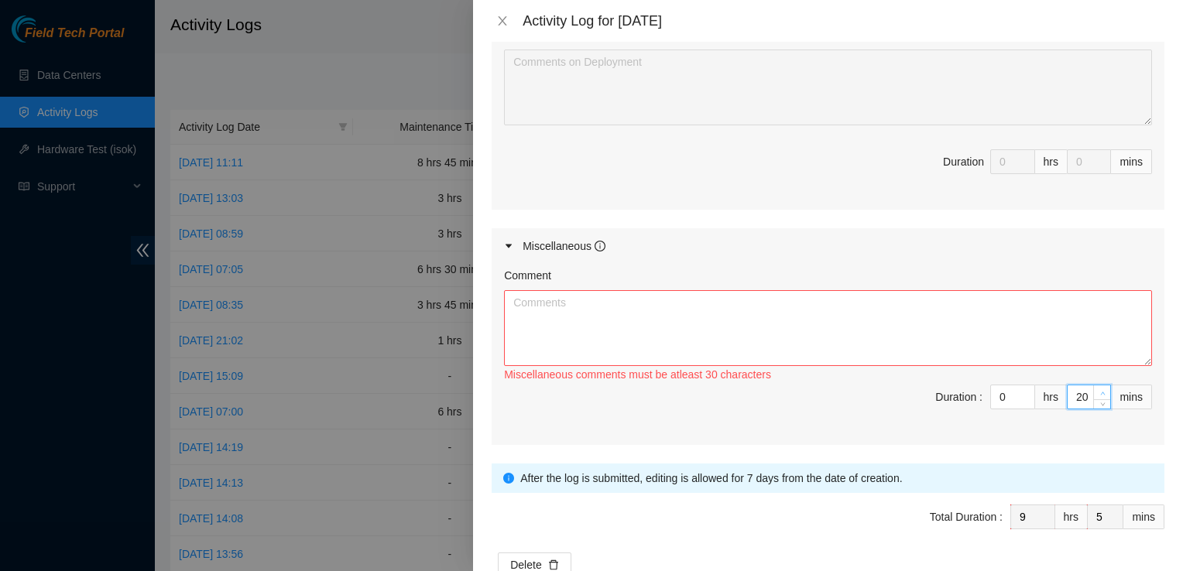
type input "21"
type input "6"
type input "22"
type input "7"
type input "23"
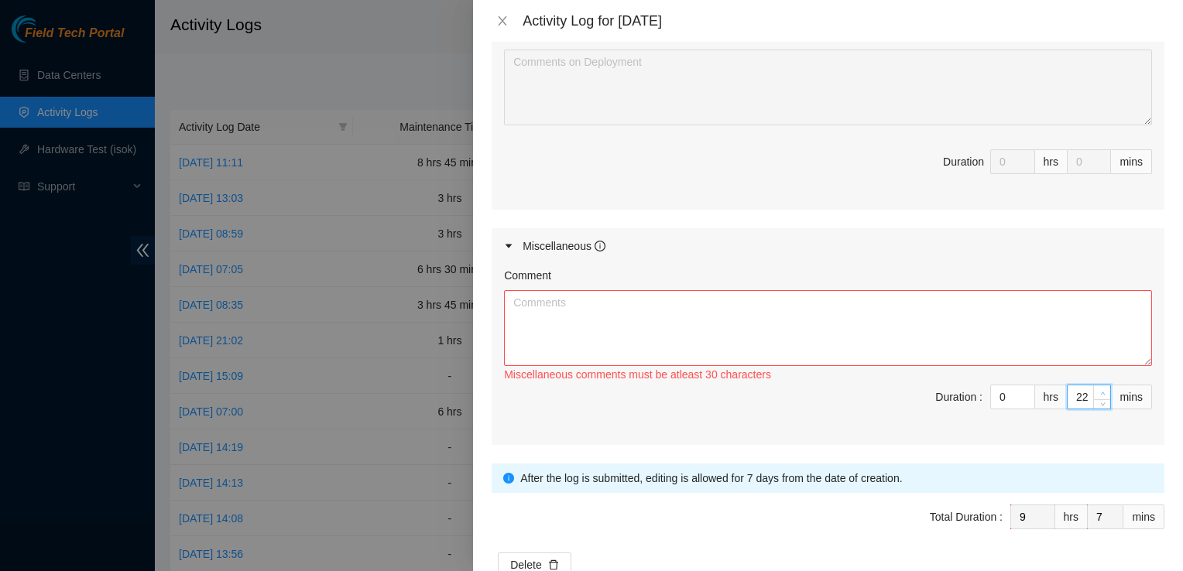
type input "8"
type input "24"
type input "9"
type input "25"
type input "10"
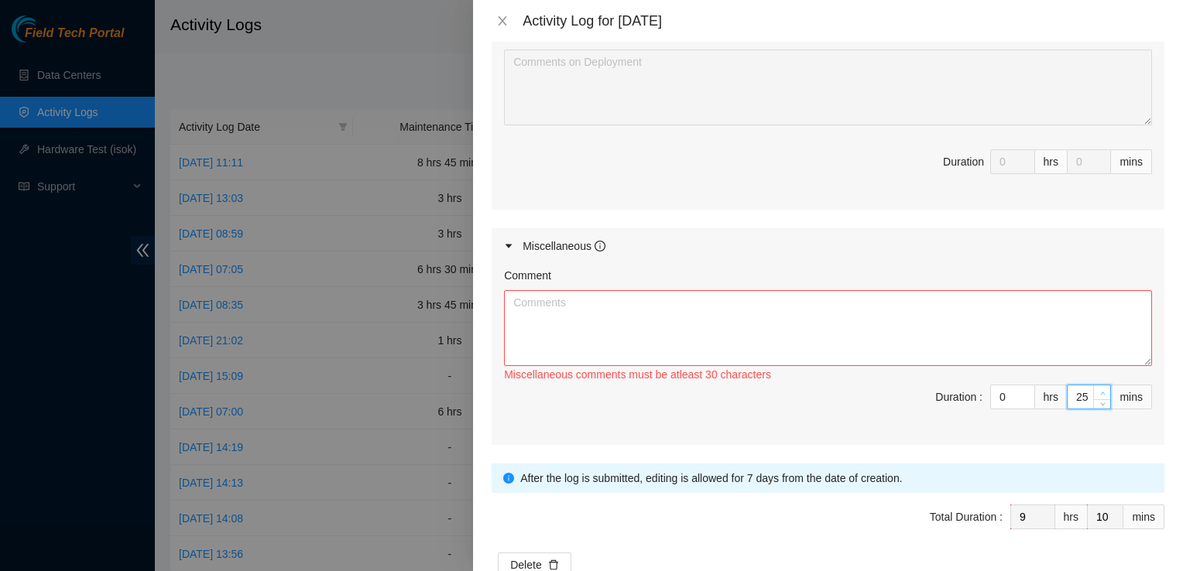
type input "26"
type input "11"
type input "27"
type input "12"
type input "28"
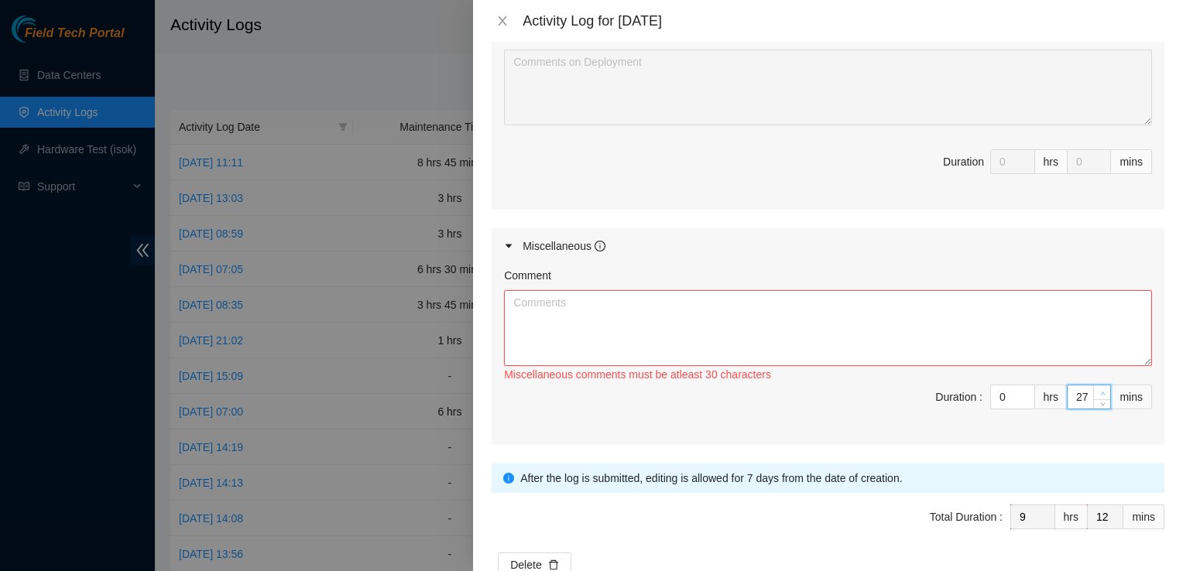
type input "13"
type input "29"
type input "14"
click at [1100, 391] on icon "up" at bounding box center [1102, 393] width 5 height 5
type input "28"
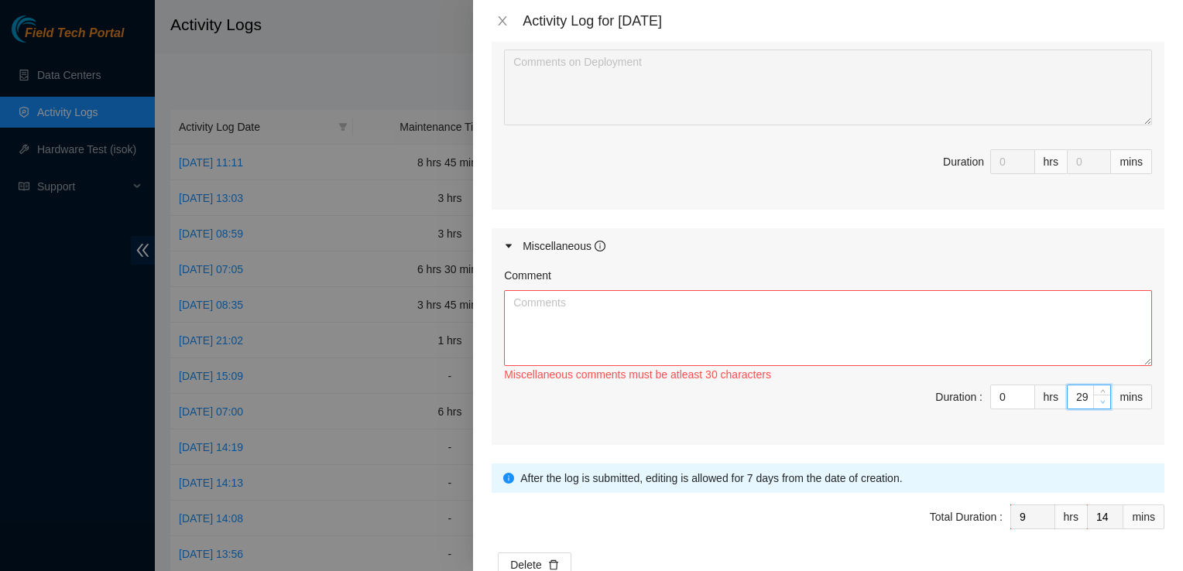
type input "13"
type input "27"
type input "12"
type input "26"
type input "11"
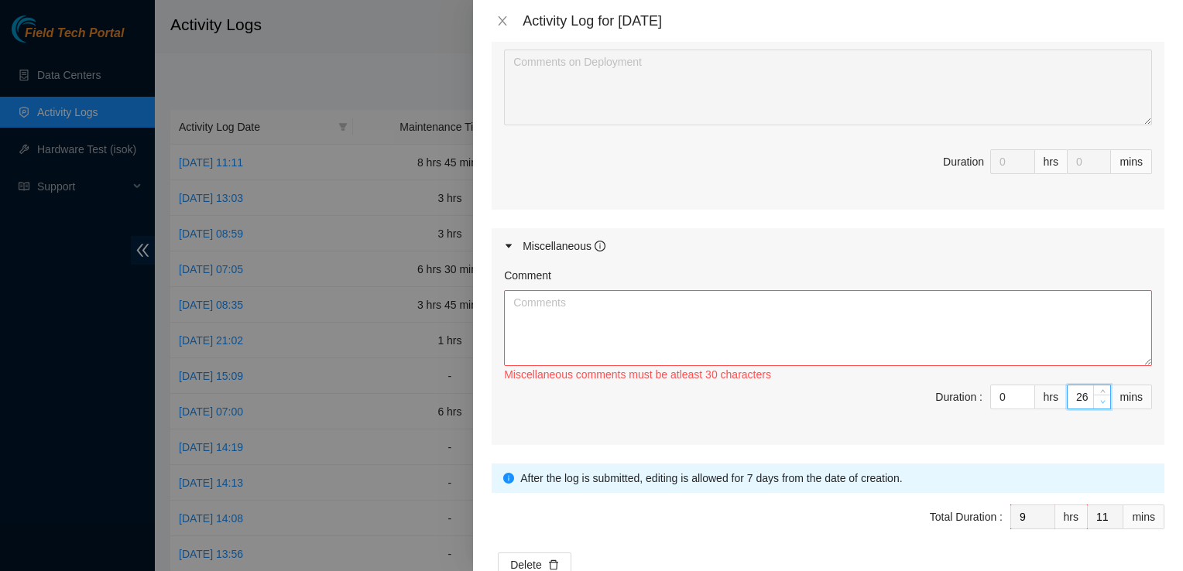
type input "25"
type input "10"
type input "24"
type input "9"
type input "23"
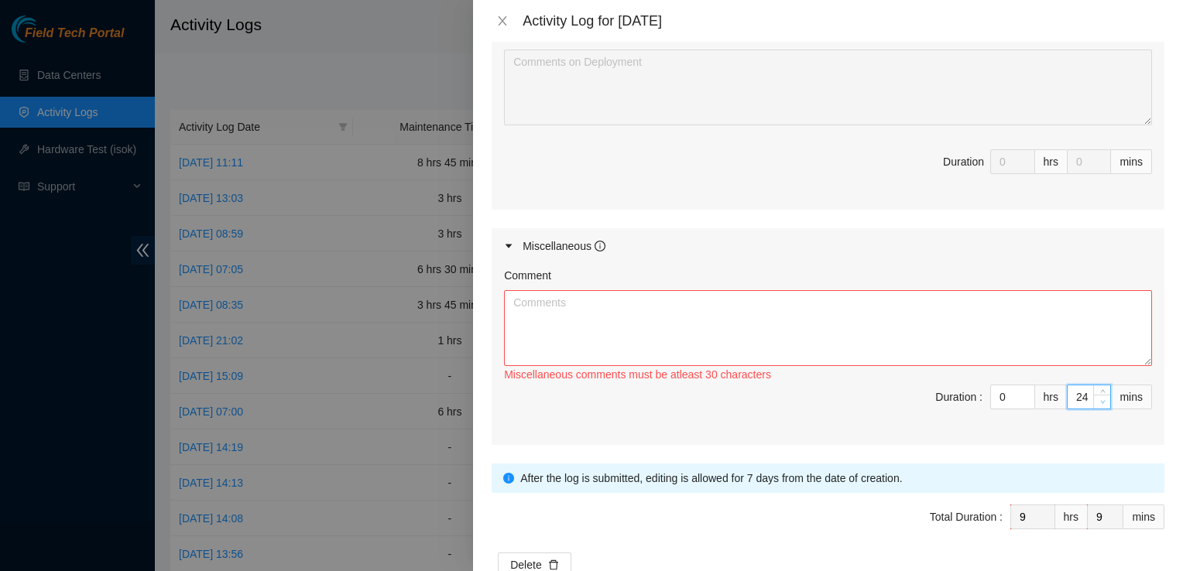
type input "8"
click at [1097, 398] on span "down" at bounding box center [1101, 402] width 9 height 9
type input "22"
type input "7"
type input "2"
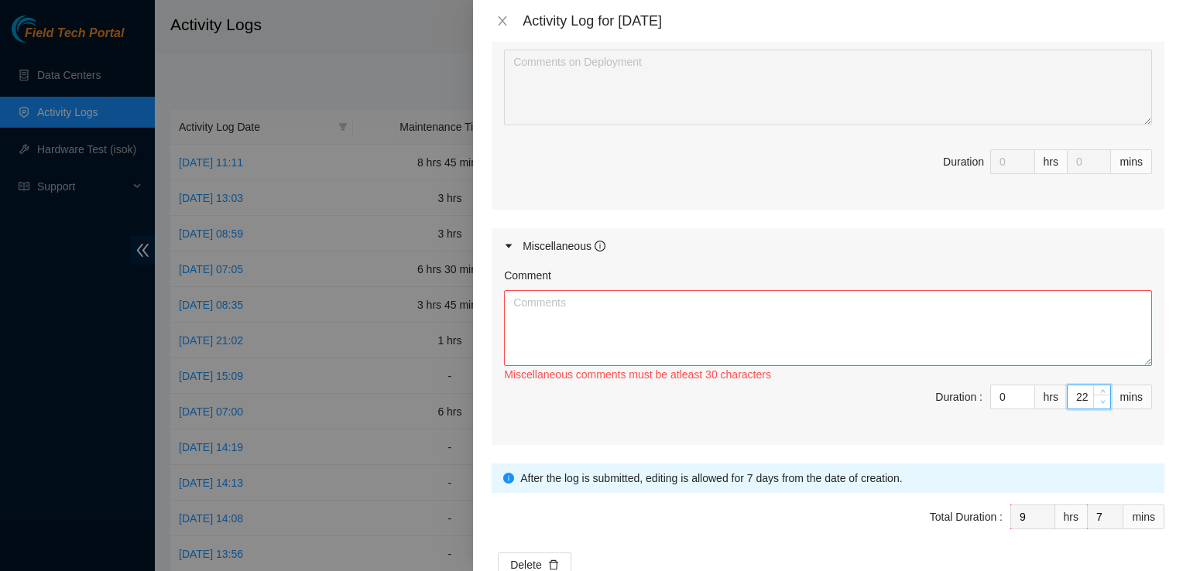
type input "8"
type input "47"
type input "45"
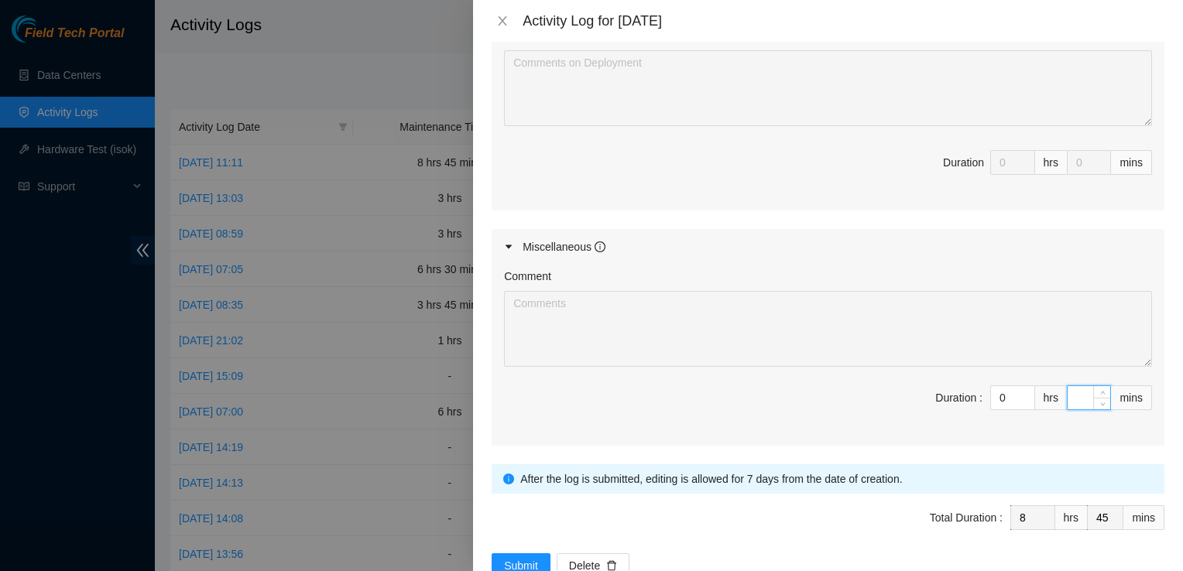
scroll to position [1255, 0]
type input "1"
type input "46"
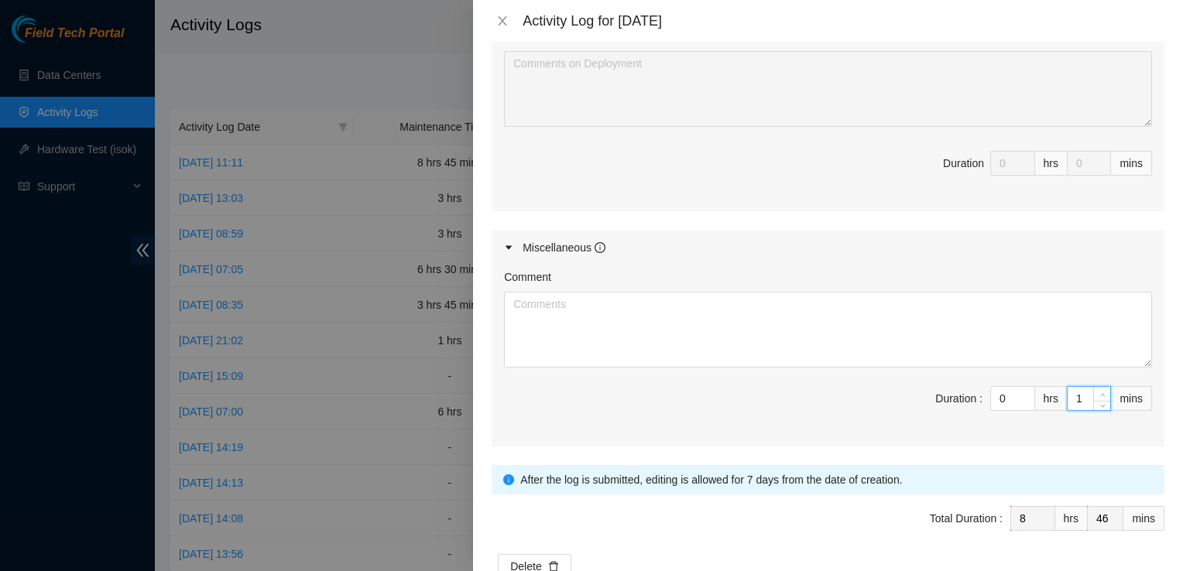
click at [1100, 392] on icon "up" at bounding box center [1102, 394] width 5 height 5
type input "45"
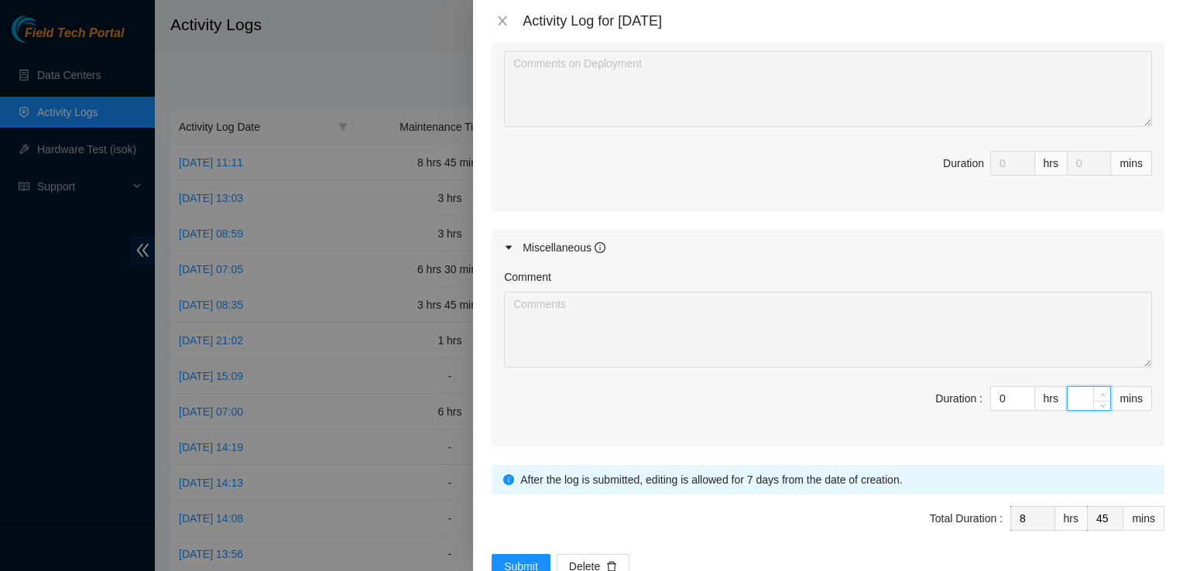
type input "4"
type input "49"
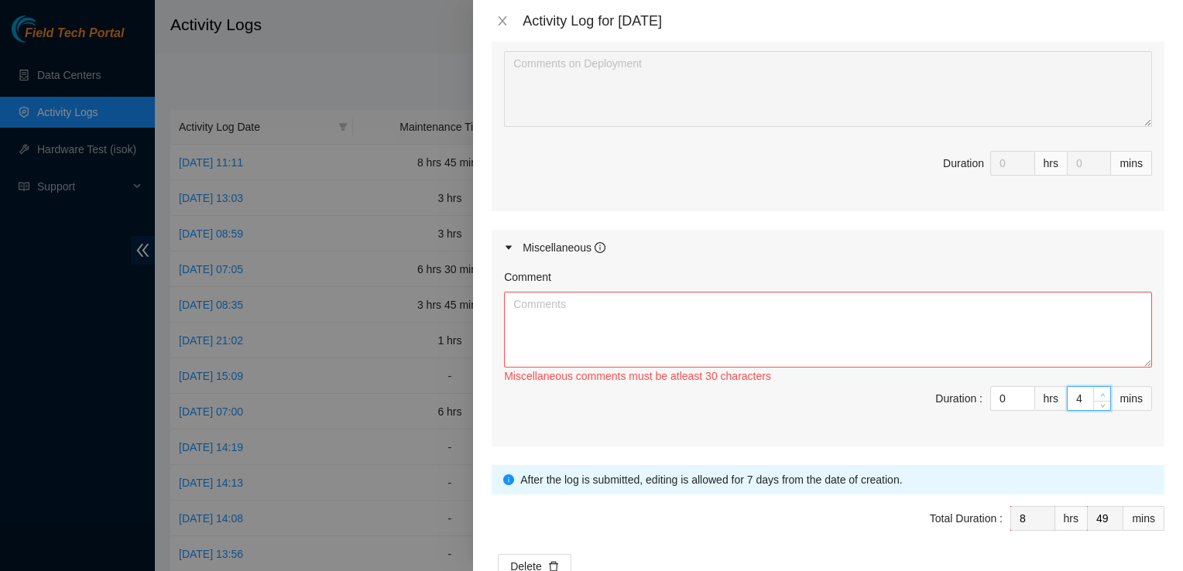
type input "45"
type input "9"
type input "30"
click at [1067, 387] on input "45" at bounding box center [1088, 398] width 43 height 23
type input "45"
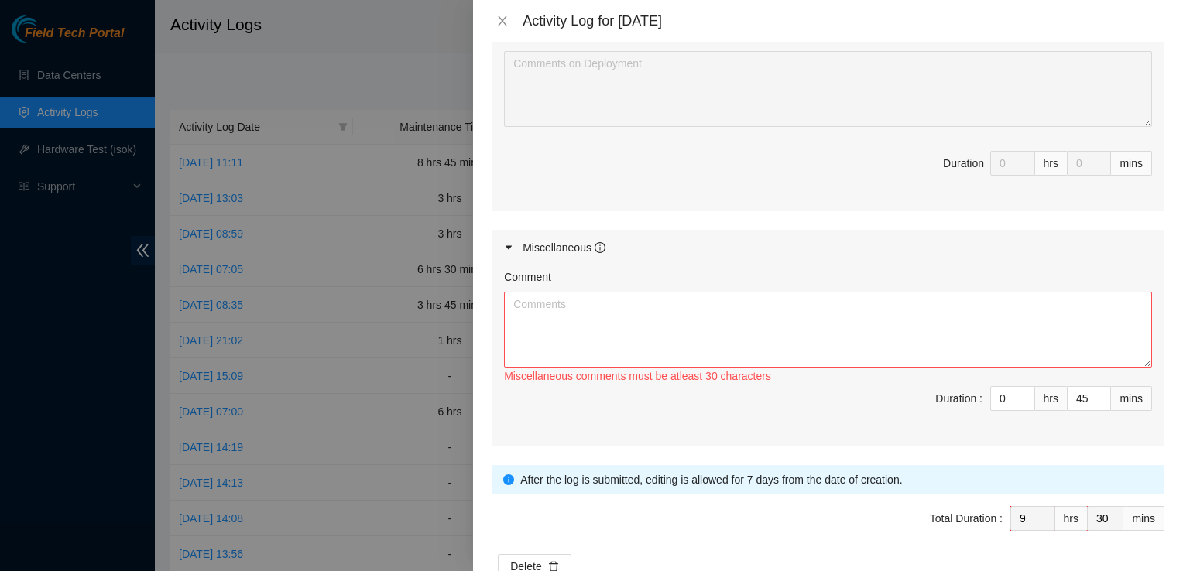
click at [846, 386] on span "Duration : 0 hrs 45 mins" at bounding box center [828, 407] width 648 height 43
click at [642, 292] on textarea "Comment" at bounding box center [828, 330] width 648 height 76
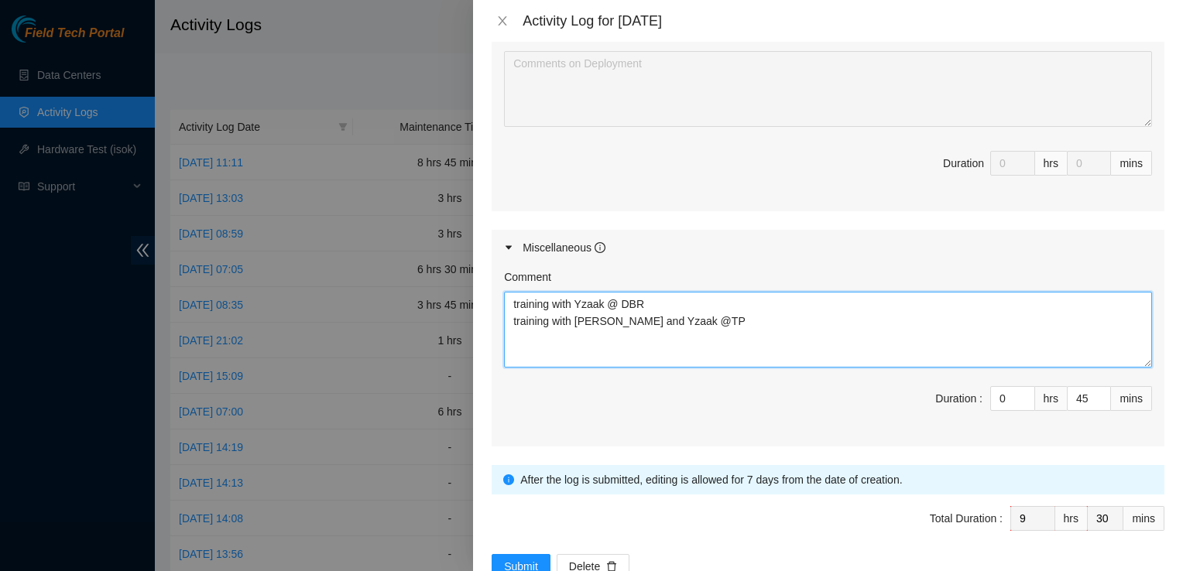
click at [662, 292] on textarea "training with Yzaak @ DBR training with Matias and Yzaak @TP" at bounding box center [828, 330] width 648 height 76
click at [684, 292] on textarea "training with Yzaak @ DBR training with Matias and Yzaak @TP" at bounding box center [828, 330] width 648 height 76
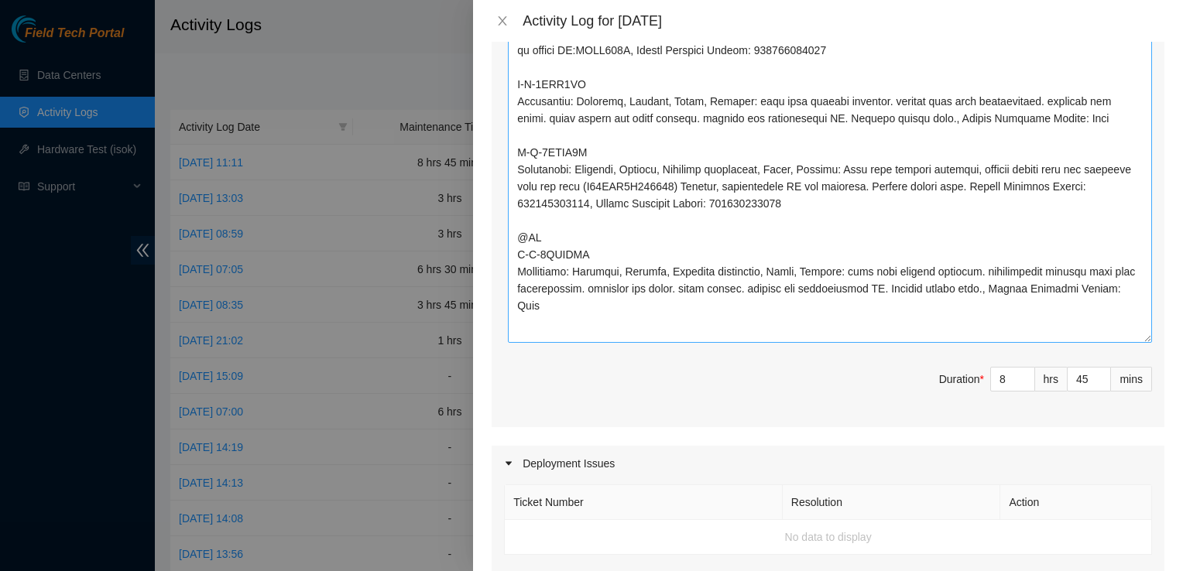
scroll to position [675, 0]
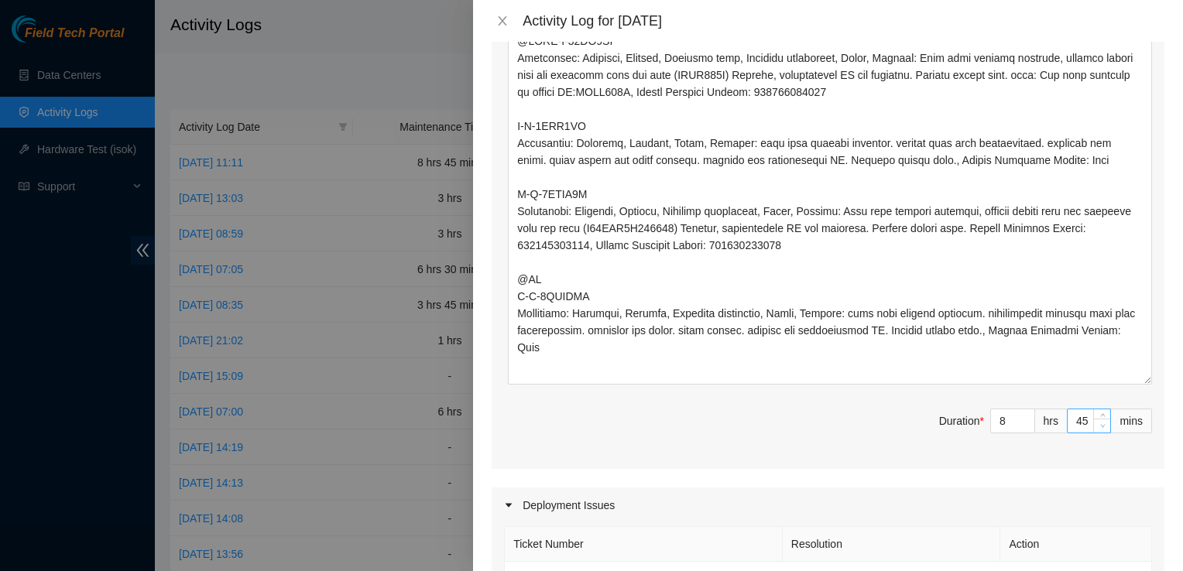
type textarea "training with Yzaak @ DBR and @DRTR training with Matias and Yzaak @TP"
type input "44"
type input "29"
drag, startPoint x: 1084, startPoint y: 385, endPoint x: 1063, endPoint y: 433, distance: 51.6
click at [1063, 433] on div "Maintenance Issues Ticket Number Resolution Action B-W-16GF3LT Resolution: Rebo…" at bounding box center [827, 310] width 673 height 1434
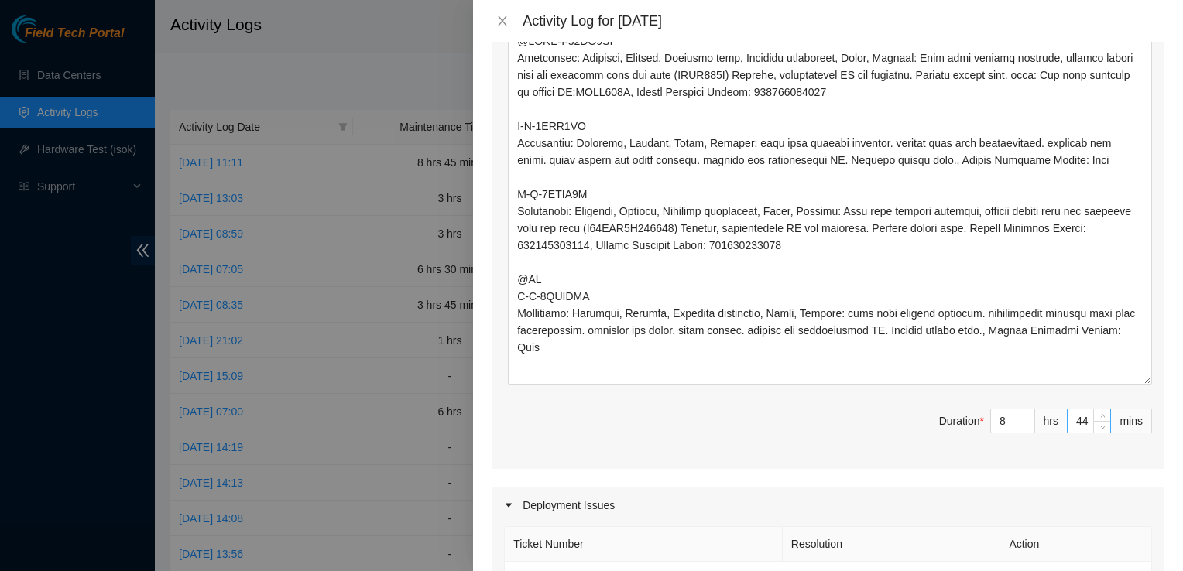
click at [1070, 409] on input "44" at bounding box center [1088, 420] width 43 height 23
type input "8"
type input "45"
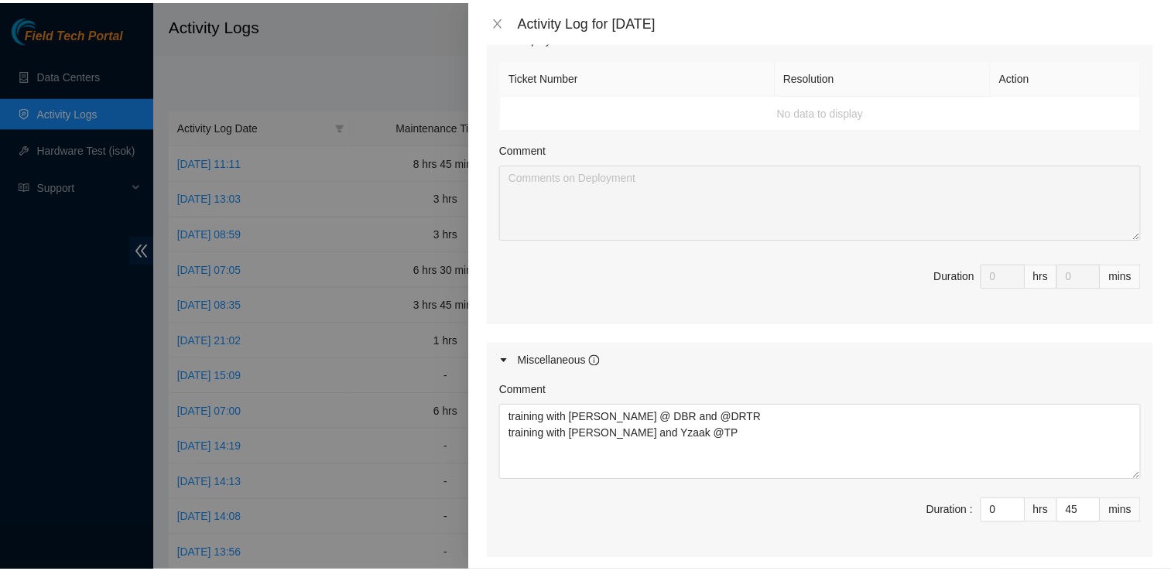
scroll to position [1257, 0]
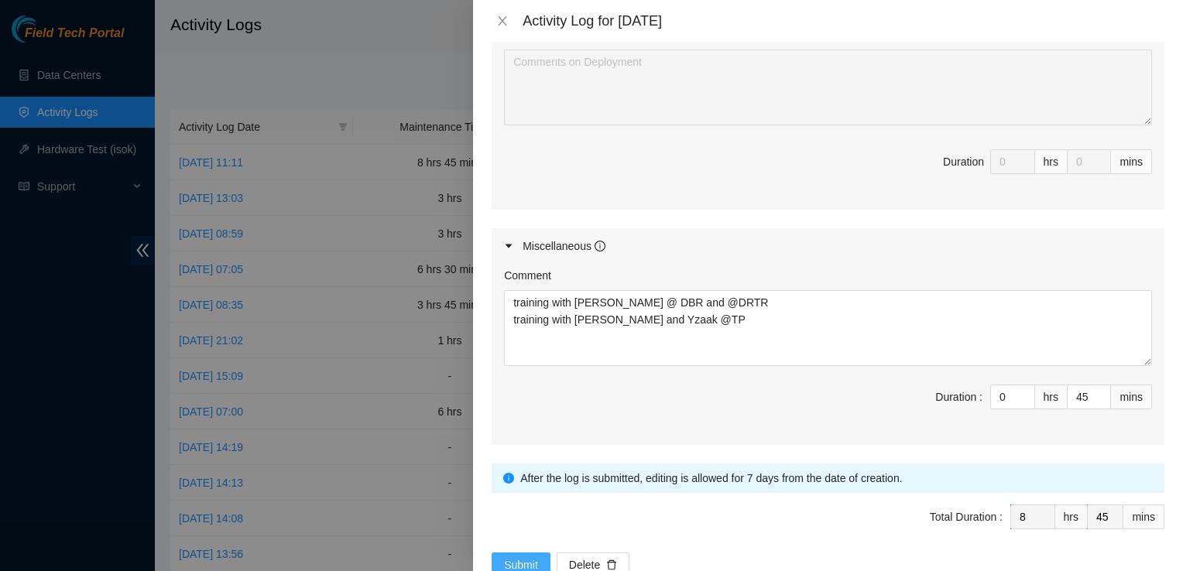
click at [517, 556] on span "Submit" at bounding box center [521, 564] width 34 height 17
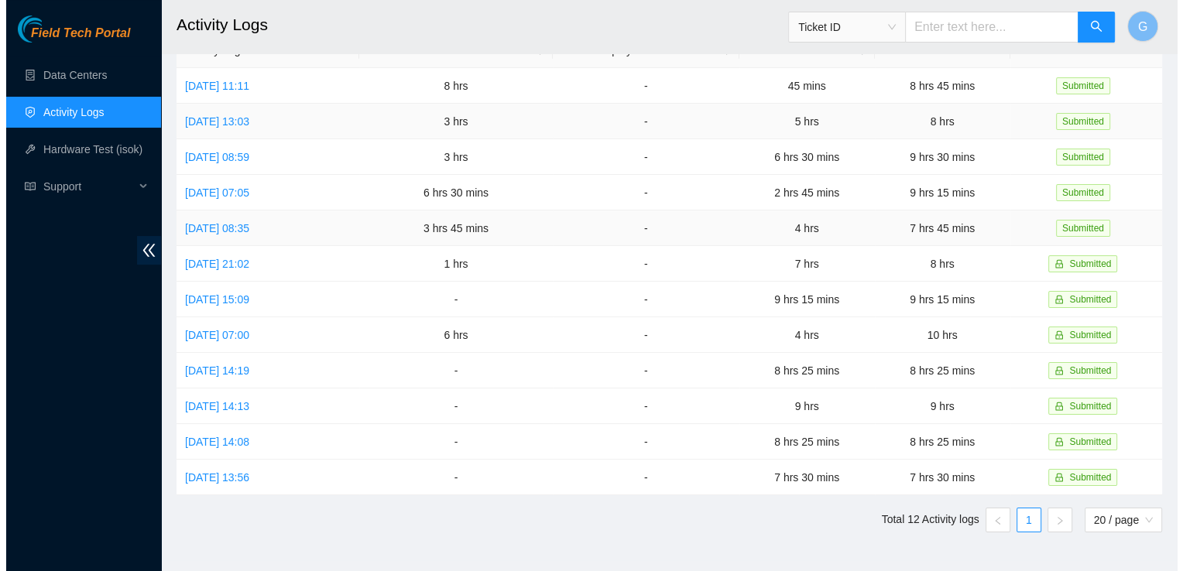
scroll to position [0, 0]
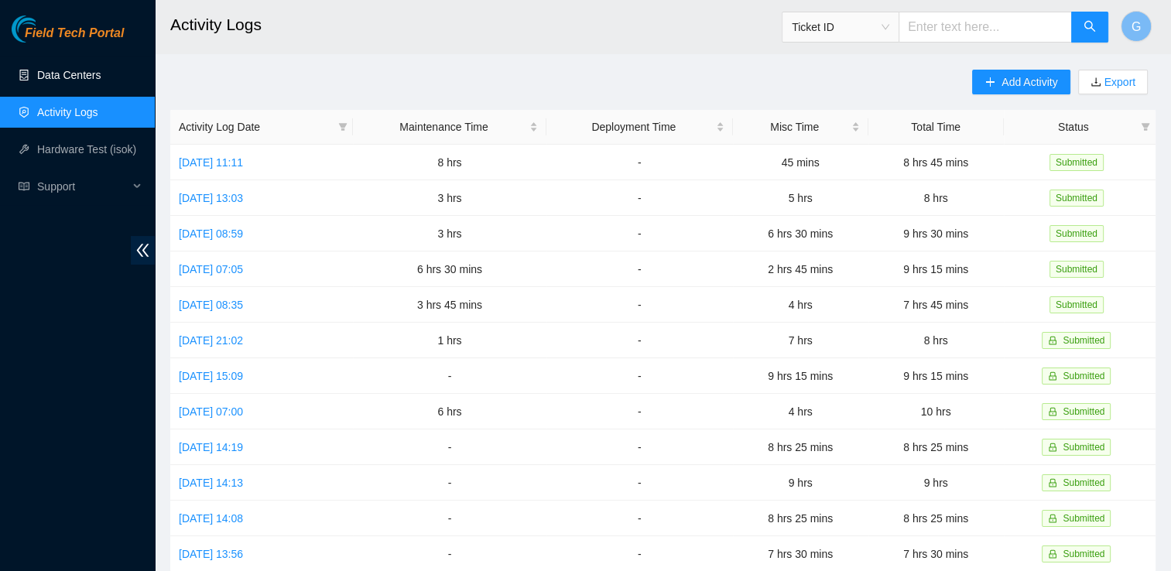
click at [46, 81] on link "Data Centers" at bounding box center [68, 75] width 63 height 12
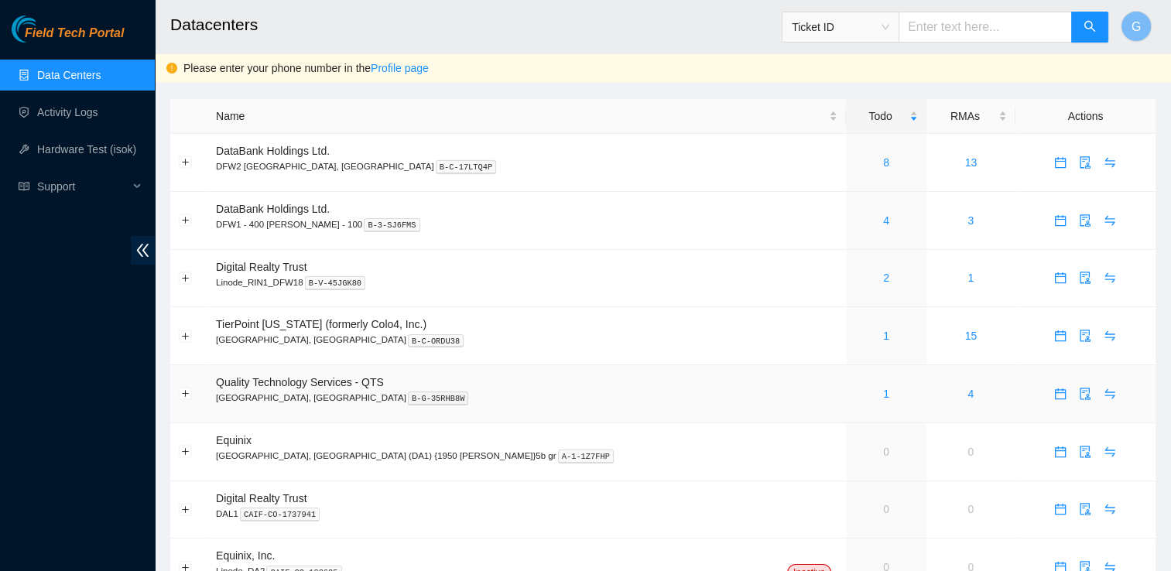
click at [300, 389] on span "Quality Technology Services - QTS" at bounding box center [300, 382] width 168 height 12
click at [854, 399] on div "1" at bounding box center [885, 393] width 63 height 17
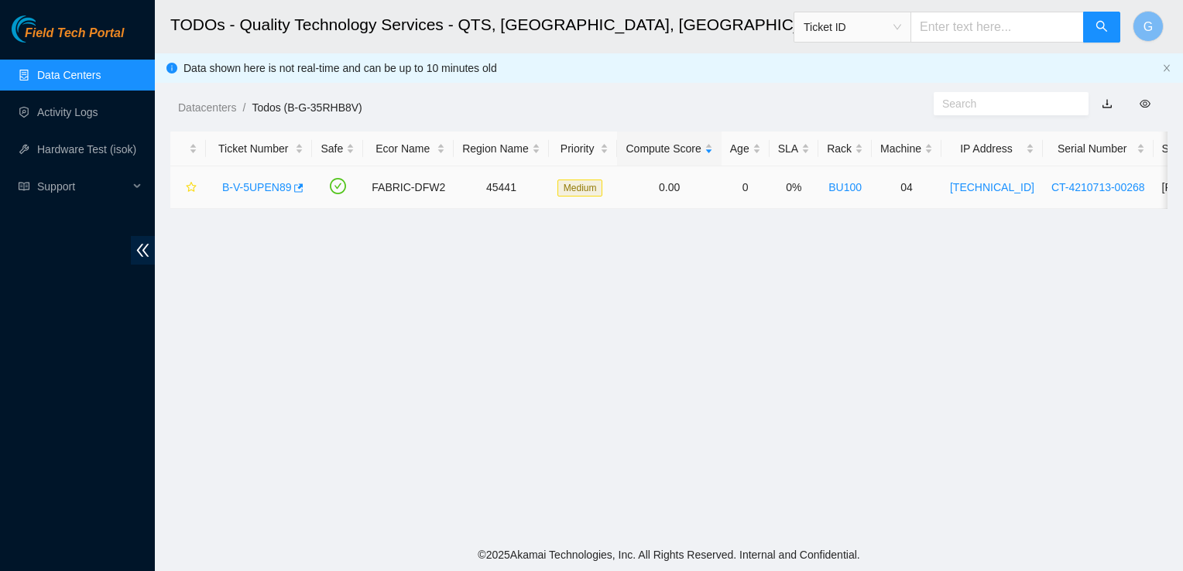
click at [245, 184] on link "B-V-5UPEN89" at bounding box center [256, 187] width 69 height 12
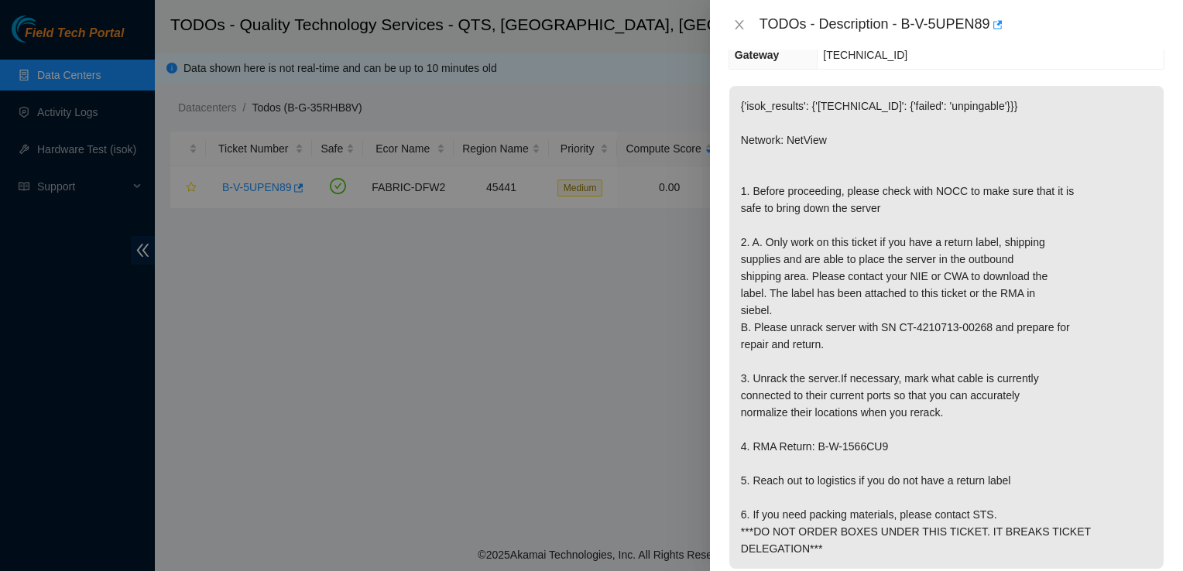
scroll to position [235, 0]
click at [839, 415] on p "{'isok_results': {'23.215.49.199': {'failed': 'unpingable'}}} Network: NetView …" at bounding box center [946, 326] width 434 height 483
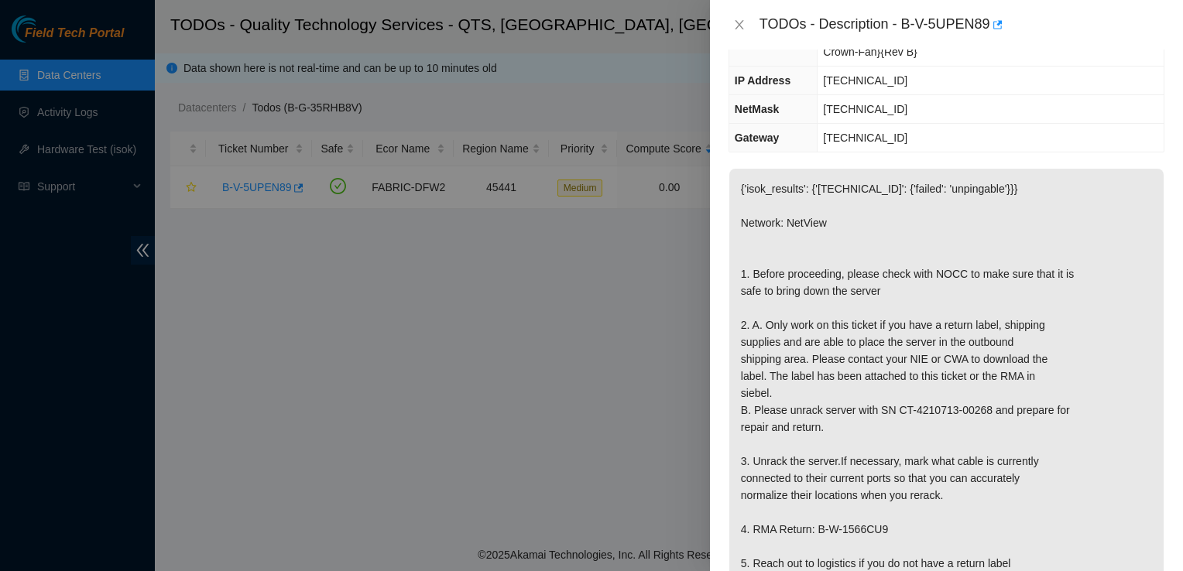
scroll to position [150, 0]
